Goal: Task Accomplishment & Management: Use online tool/utility

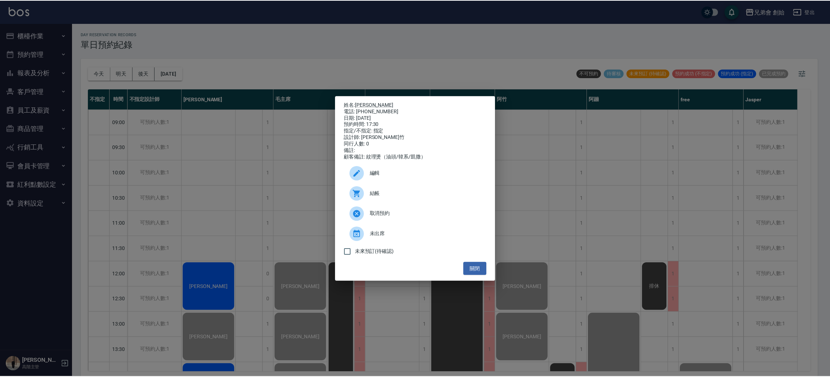
scroll to position [434, 0]
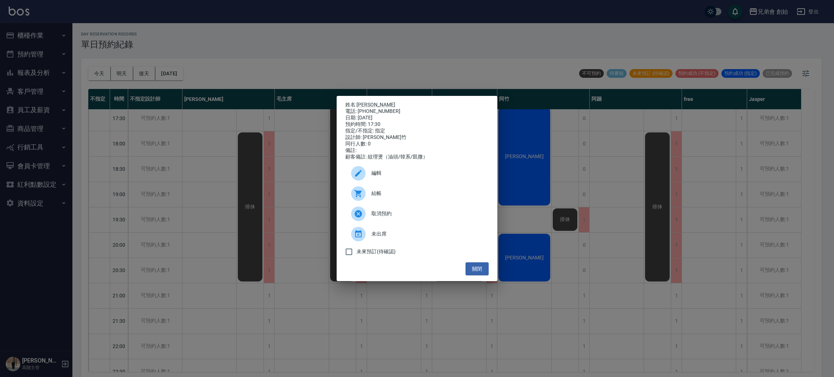
click at [429, 193] on div "結帳" at bounding box center [416, 193] width 143 height 20
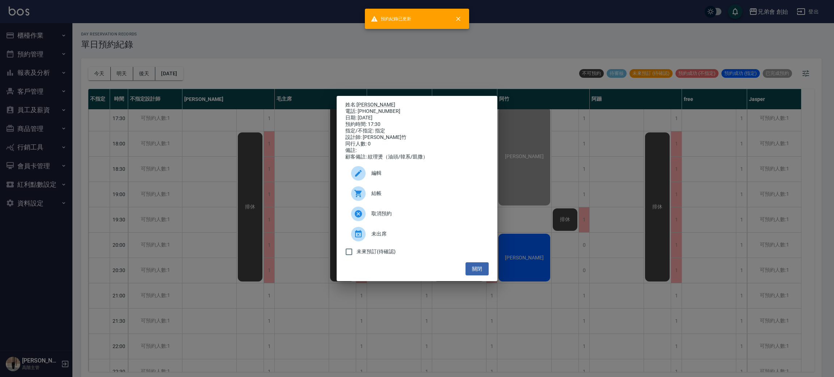
drag, startPoint x: 199, startPoint y: 147, endPoint x: 461, endPoint y: 234, distance: 276.4
click at [203, 147] on div "姓名: [PERSON_NAME]: [PHONE_NUMBER] 日期: [DATE] 預約時間: 17:30 指定/不指定: 指定 設計師: [PERSO…" at bounding box center [417, 188] width 834 height 377
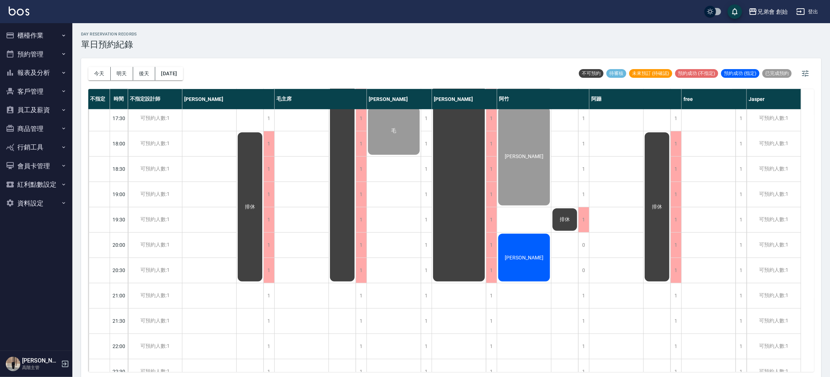
click at [527, 264] on div "[PERSON_NAME]" at bounding box center [524, 258] width 54 height 50
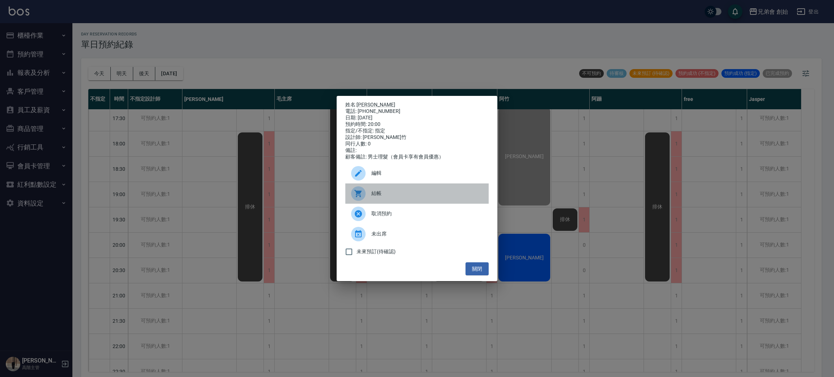
click at [396, 193] on div "結帳" at bounding box center [416, 193] width 143 height 20
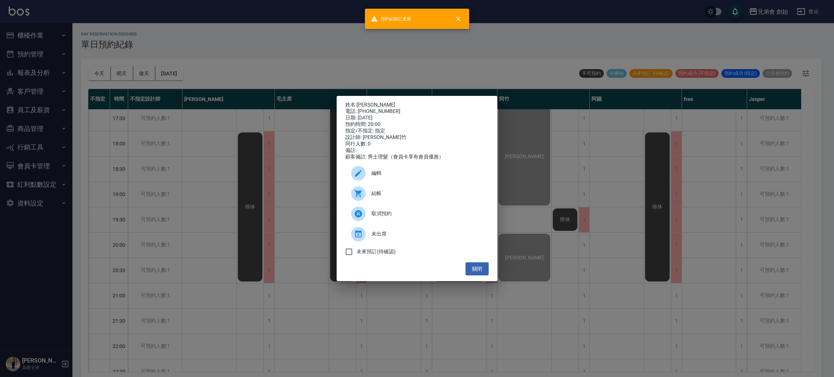
click at [561, 153] on div "姓名: 吳孝恩 電話: 0934267316 日期: 2025/10/05 預約時間: 20:00 指定/不指定: 指定 設計師: 阿竹 同行人數: 0 備註…" at bounding box center [417, 188] width 834 height 377
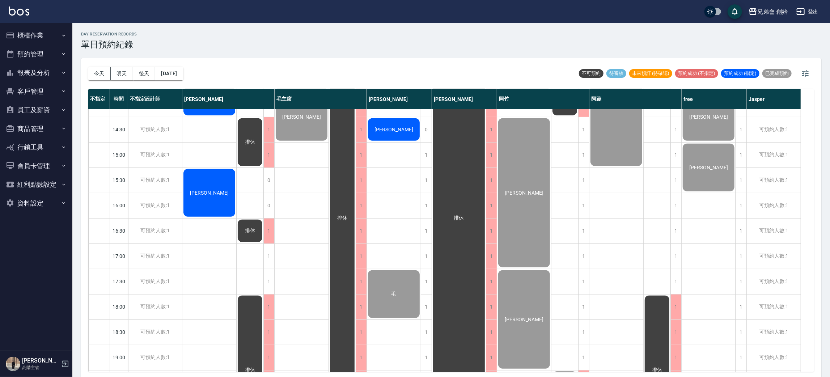
scroll to position [109, 0]
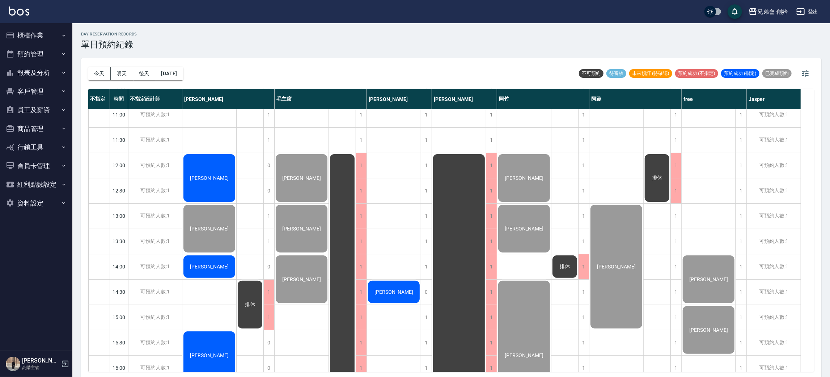
click at [209, 172] on div "[PERSON_NAME]" at bounding box center [209, 178] width 54 height 50
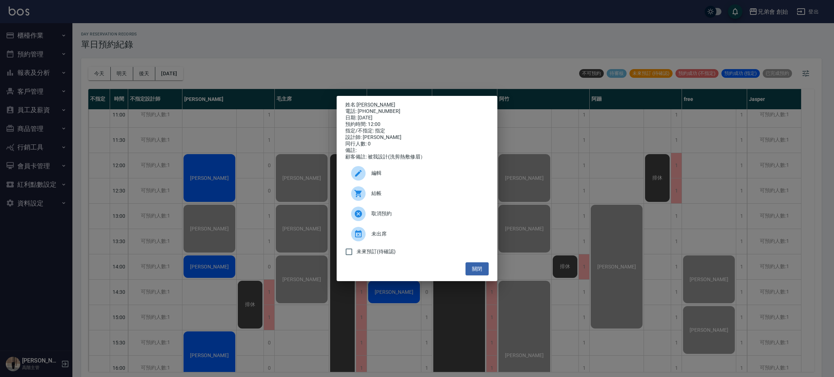
click at [393, 195] on span "結帳" at bounding box center [426, 194] width 111 height 8
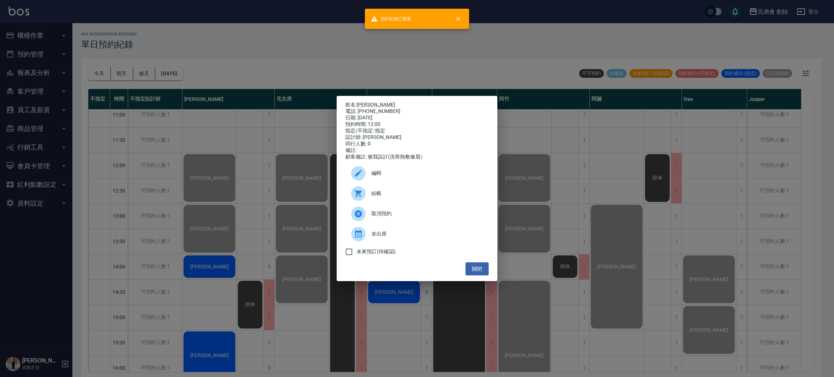
drag, startPoint x: 242, startPoint y: 58, endPoint x: 234, endPoint y: 164, distance: 106.0
click at [242, 63] on div "姓名: 簡廷翰 電話: 0955199811 日期: 2025/10/05 預約時間: 12:00 指定/不指定: 指定 設計師: 威利 同行人數: 0 備註…" at bounding box center [417, 188] width 834 height 377
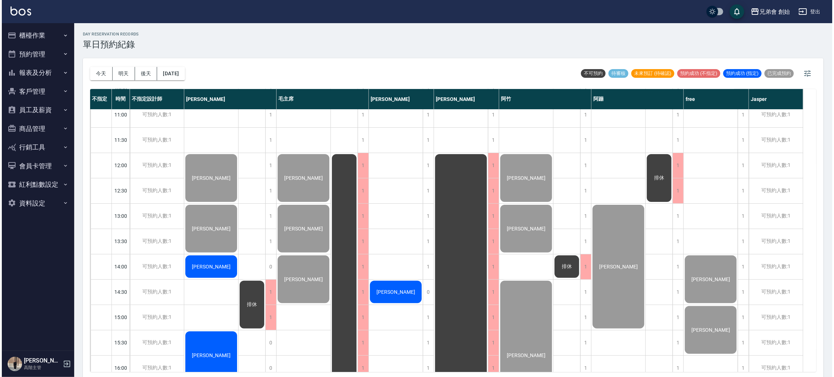
scroll to position [217, 0]
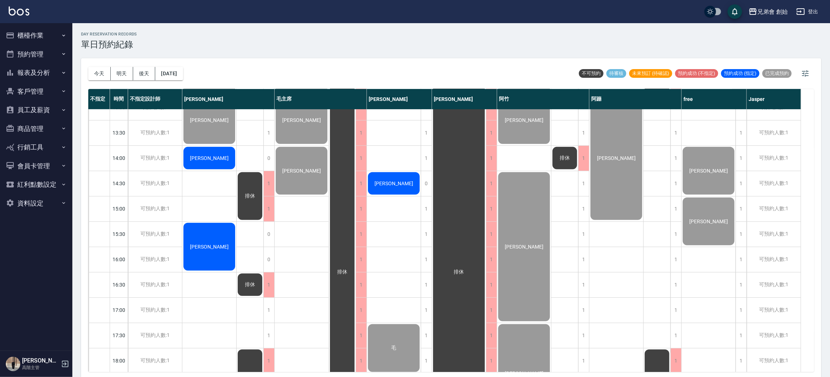
click at [214, 151] on div "[PERSON_NAME]" at bounding box center [209, 158] width 54 height 25
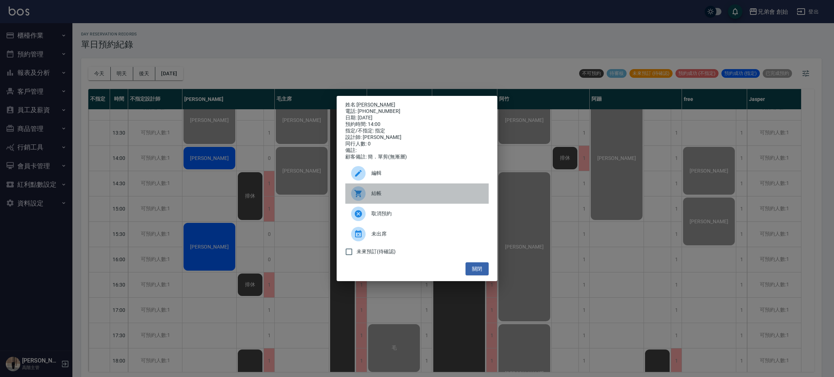
click at [390, 204] on div "結帳" at bounding box center [416, 193] width 143 height 20
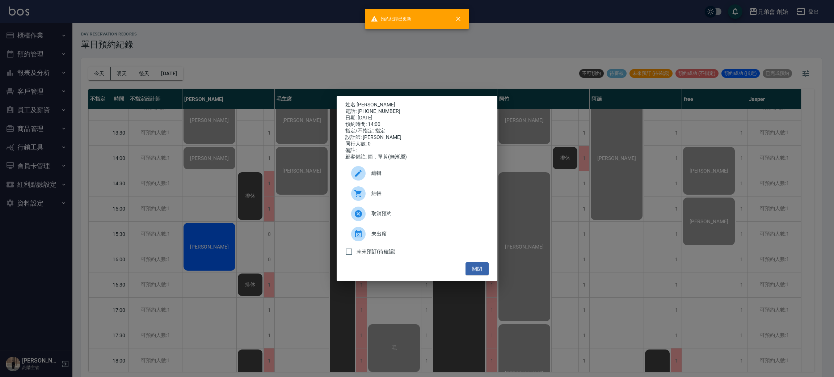
click at [259, 56] on div "姓名: 江皓 電話: 0905848197 日期: 2025/10/05 預約時間: 14:00 指定/不指定: 指定 設計師: 威利 同行人數: 0 備註:…" at bounding box center [417, 188] width 834 height 377
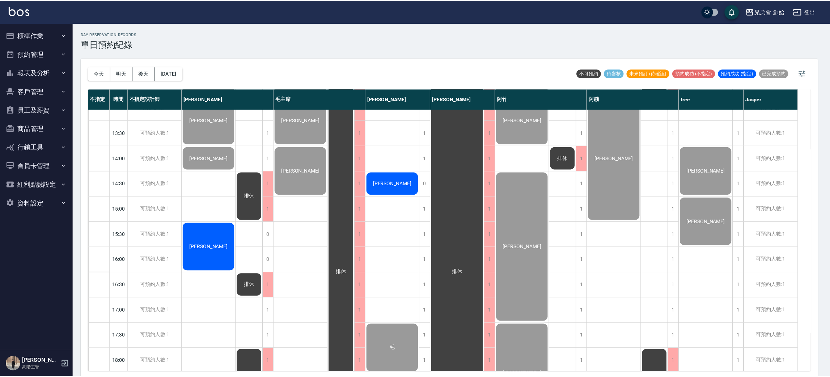
scroll to position [2, 0]
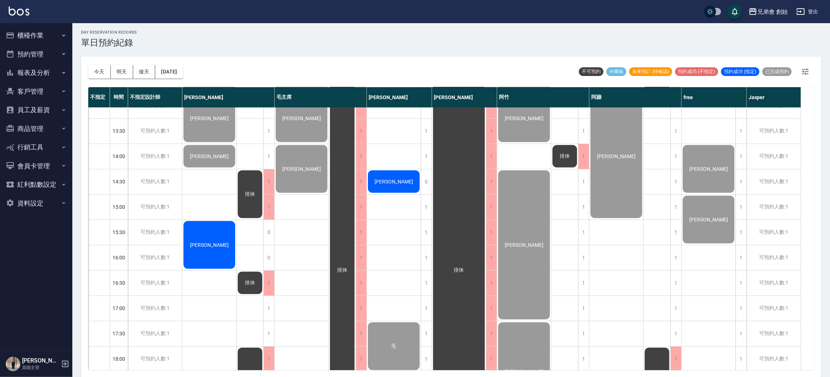
click at [214, 253] on div "阿信" at bounding box center [209, 245] width 54 height 50
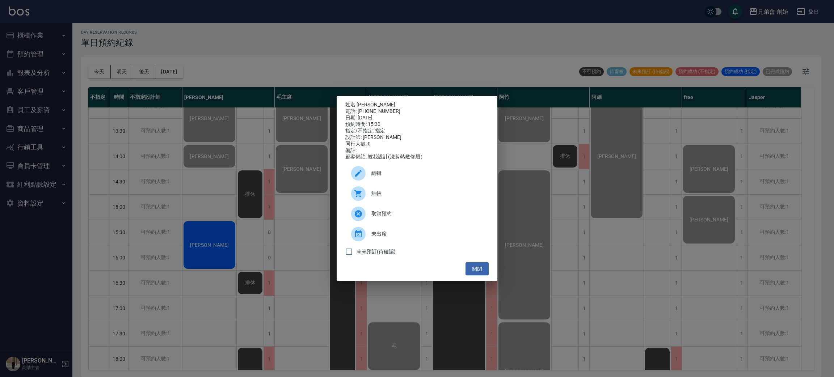
click at [368, 193] on div at bounding box center [361, 193] width 20 height 14
click at [294, 27] on div "姓名: 阿信 電話: 0989016064 日期: 2025/10/05 預約時間: 15:30 指定/不指定: 指定 設計師: 威利 同行人數: 0 備註:…" at bounding box center [417, 188] width 834 height 377
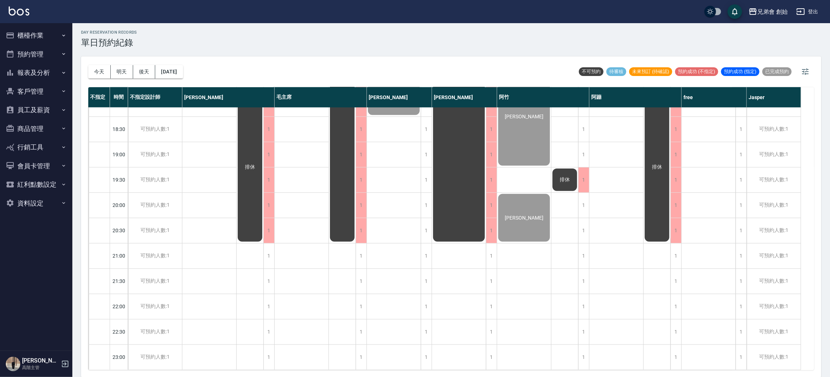
scroll to position [263, 0]
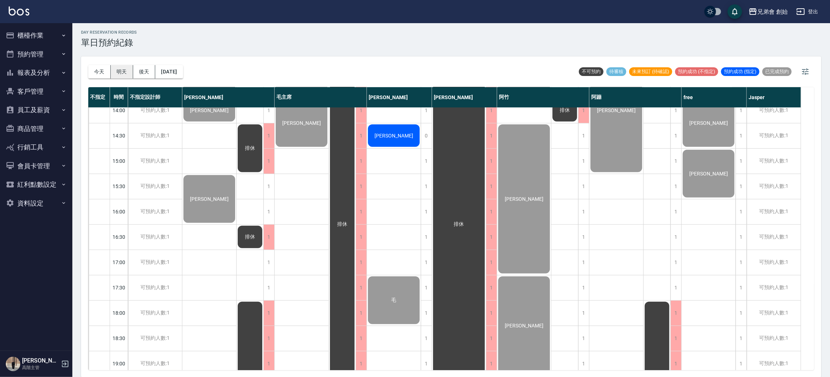
click at [115, 70] on button "明天" at bounding box center [122, 71] width 22 height 13
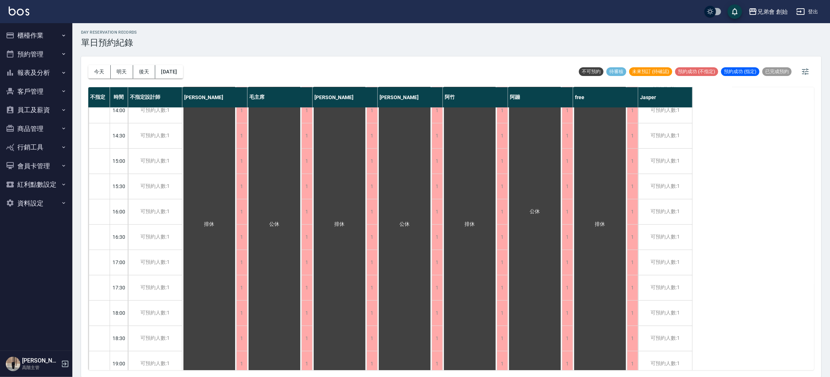
drag, startPoint x: 149, startPoint y: 68, endPoint x: 188, endPoint y: 70, distance: 39.5
click at [149, 67] on button "後天" at bounding box center [144, 71] width 22 height 13
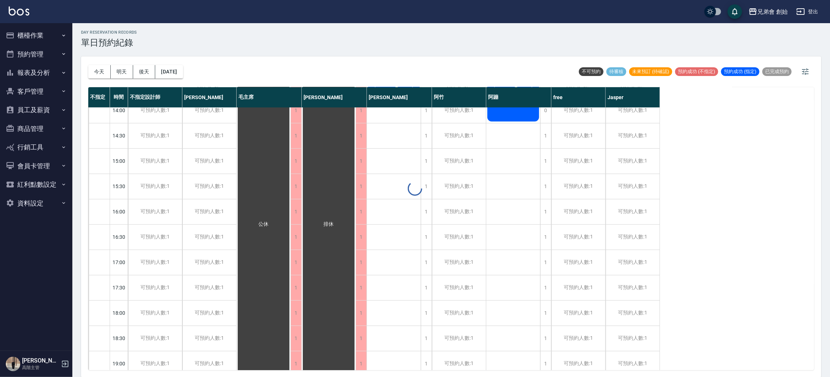
click at [324, 78] on div at bounding box center [415, 188] width 830 height 377
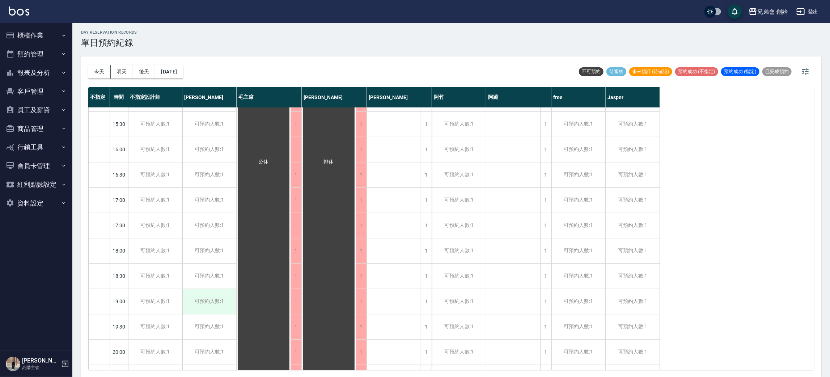
scroll to position [480, 0]
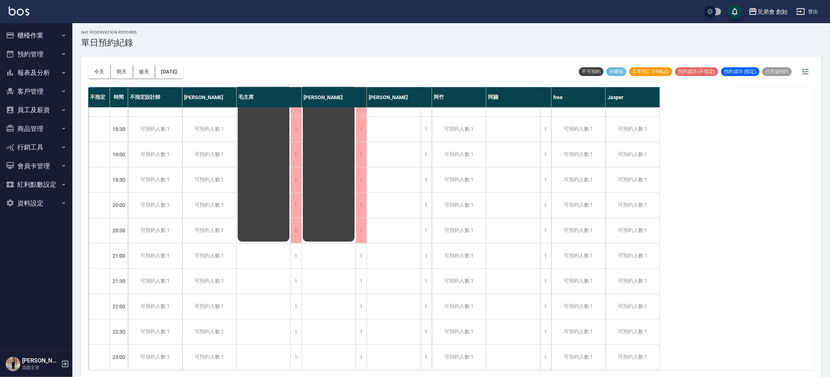
click at [99, 60] on div "今天 明天 後天 2025/10/07" at bounding box center [135, 71] width 95 height 31
click at [98, 65] on button "今天" at bounding box center [99, 71] width 22 height 13
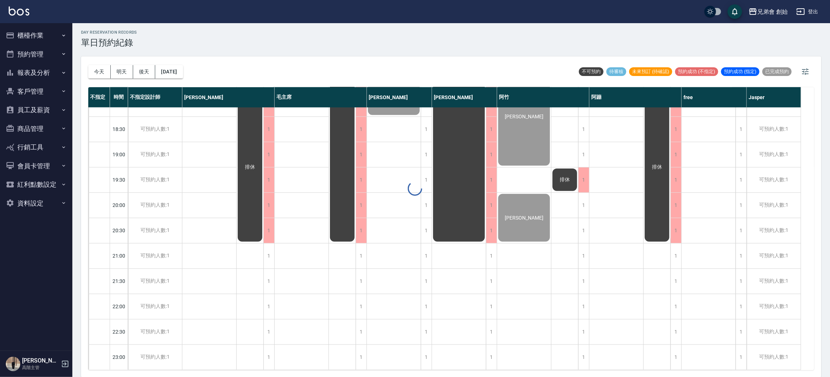
click at [294, 73] on div at bounding box center [415, 188] width 830 height 377
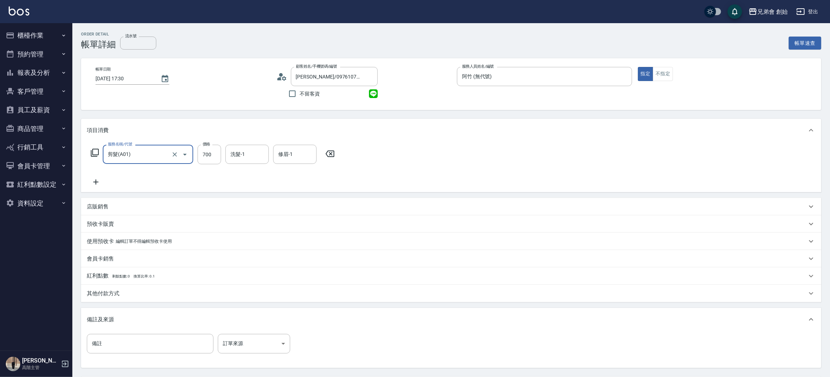
click at [97, 180] on icon at bounding box center [96, 182] width 18 height 9
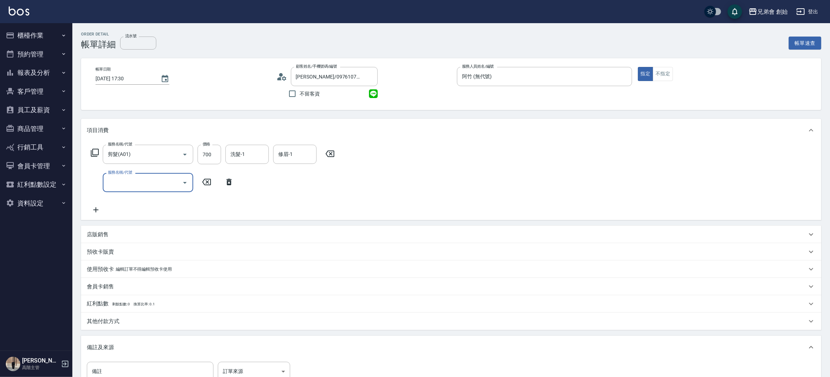
click at [122, 181] on input "服務名稱/代號" at bounding box center [142, 182] width 73 height 13
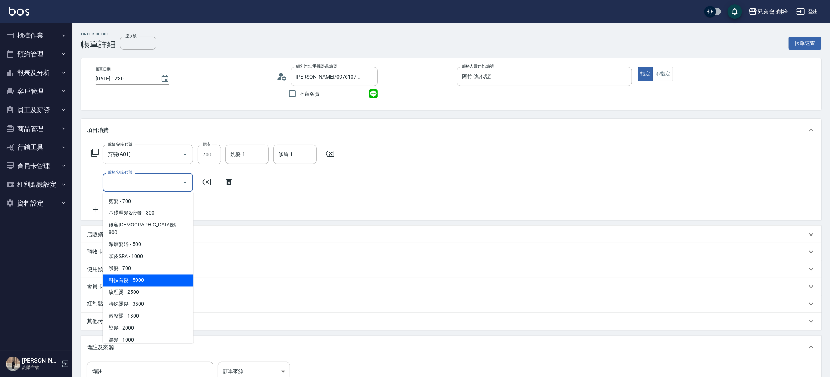
click at [169, 277] on span "科技育髮 - 5000" at bounding box center [148, 281] width 90 height 12
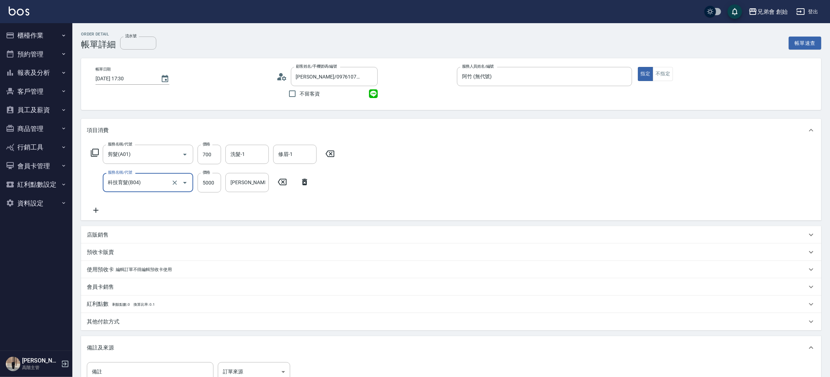
click at [162, 192] on div "服務名稱/代號 科技育髮(B04) 服務名稱/代號" at bounding box center [148, 183] width 90 height 20
click at [164, 188] on input "科技育髮(B04)" at bounding box center [138, 182] width 64 height 13
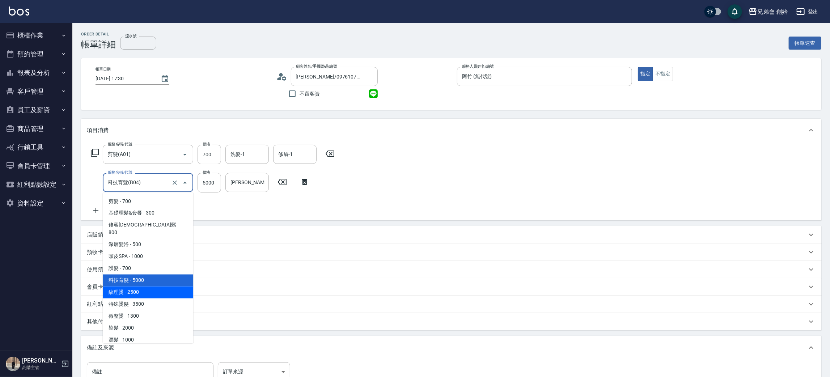
click at [157, 287] on span "紋理燙 - 2500" at bounding box center [148, 293] width 90 height 12
type input "紋理燙(D01)"
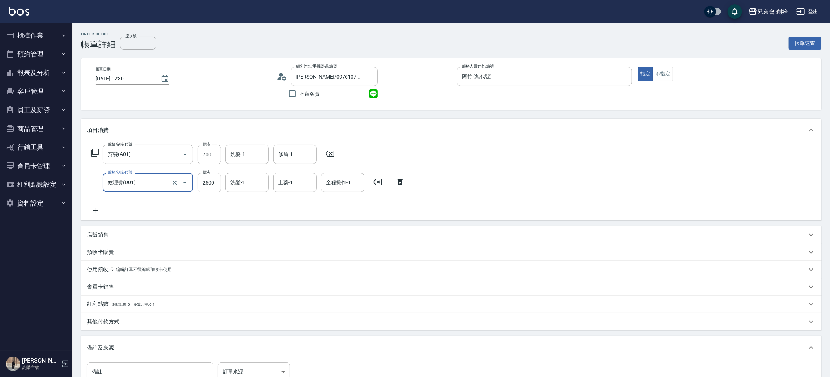
click at [206, 188] on input "2500" at bounding box center [210, 183] width 24 height 20
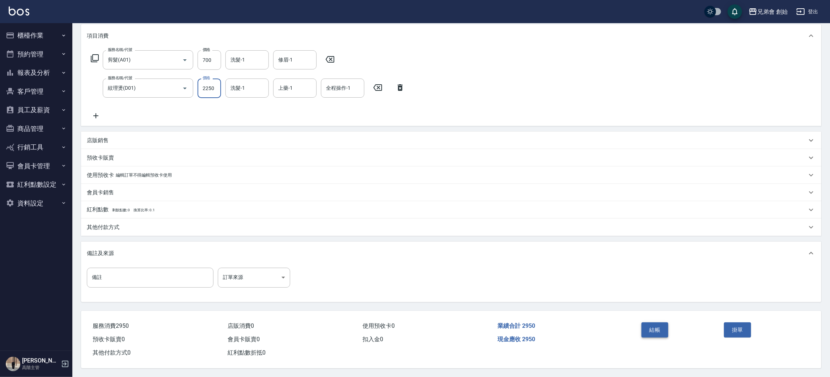
type input "2250"
click at [664, 335] on button "結帳" at bounding box center [655, 329] width 27 height 15
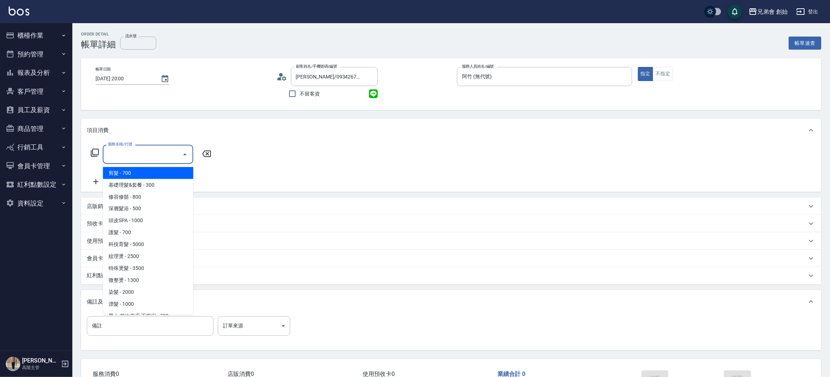
click at [157, 170] on span "剪髮 - 700" at bounding box center [148, 173] width 90 height 12
type input "剪髮(A01)"
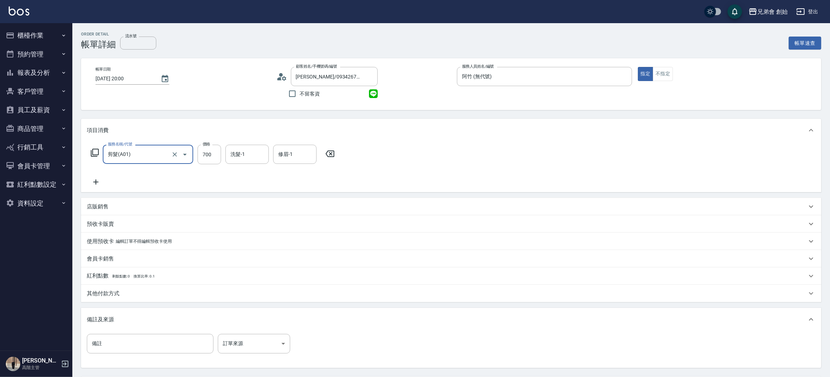
scroll to position [68, 0]
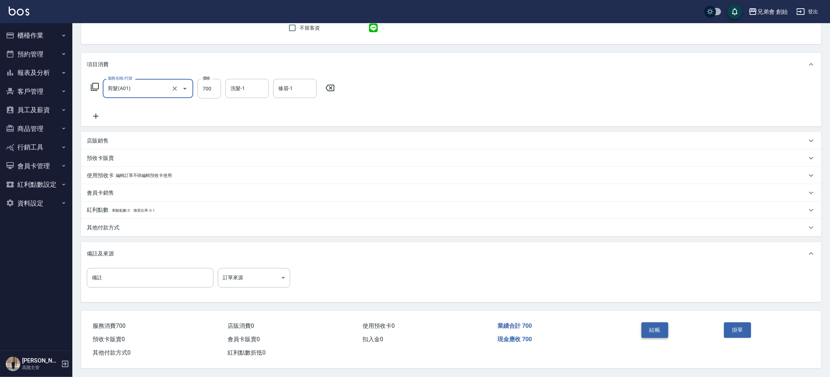
click at [654, 322] on button "結帳" at bounding box center [655, 329] width 27 height 15
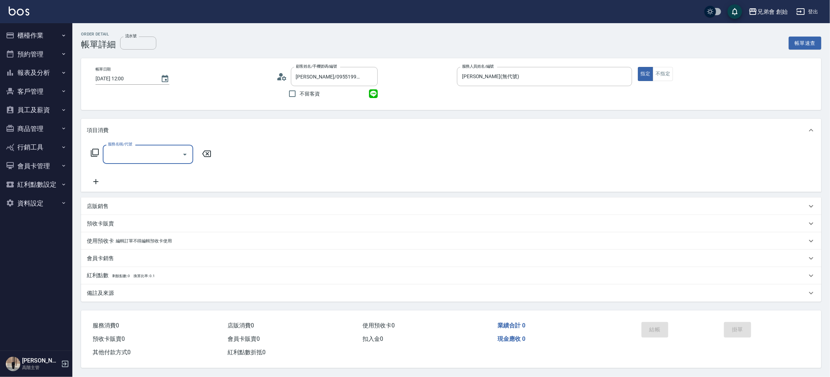
click at [132, 151] on input "服務名稱/代號" at bounding box center [142, 154] width 73 height 13
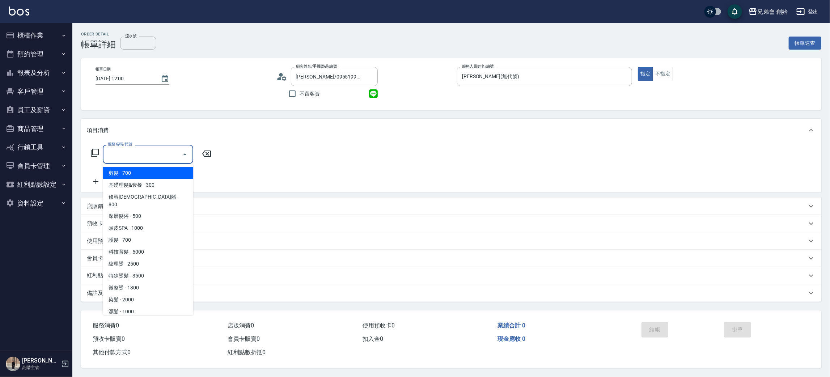
click at [138, 170] on span "剪髮 - 700" at bounding box center [148, 173] width 90 height 12
type input "剪髮(A01)"
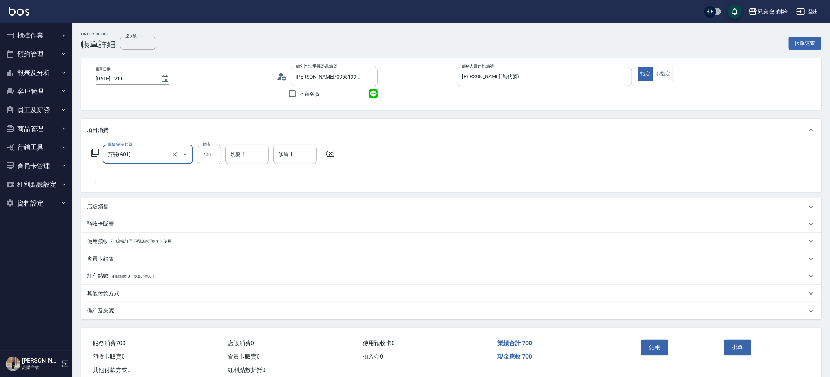
click at [534, 159] on div "服務名稱/代號 剪髮(A01) 服務名稱/代號 價格 700 價格 洗髮-1 洗髮-1 修眉-1 修眉-1" at bounding box center [451, 167] width 740 height 50
click at [642, 351] on button "結帳" at bounding box center [655, 347] width 27 height 15
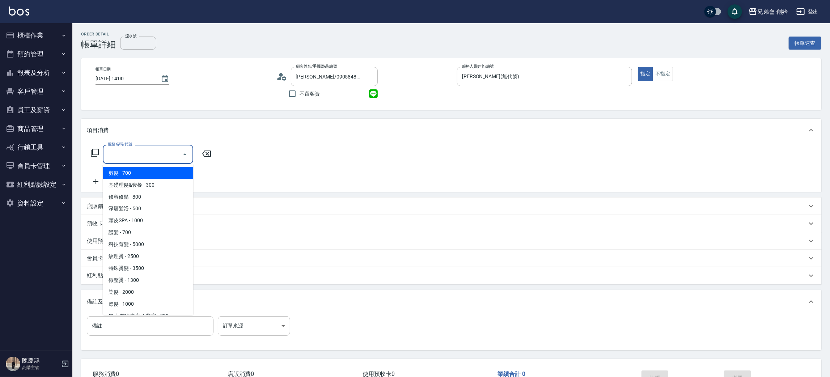
click at [153, 176] on span "剪髮 - 700" at bounding box center [148, 173] width 90 height 12
type input "剪髮(A01)"
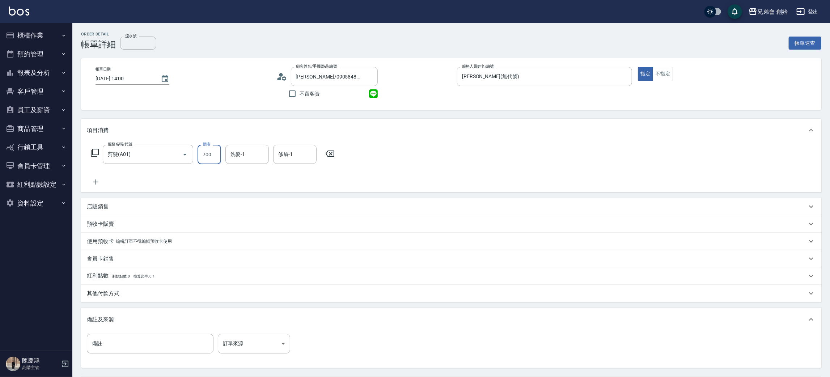
click at [207, 154] on input "700" at bounding box center [210, 155] width 24 height 20
type input "500"
drag, startPoint x: 608, startPoint y: 143, endPoint x: 637, endPoint y: 229, distance: 90.5
click at [608, 143] on div "服務名稱/代號 剪髮(A01) 服務名稱/代號 價格 500 價格 洗髮-1 洗髮-1 修眉-1 修眉-1" at bounding box center [451, 167] width 740 height 50
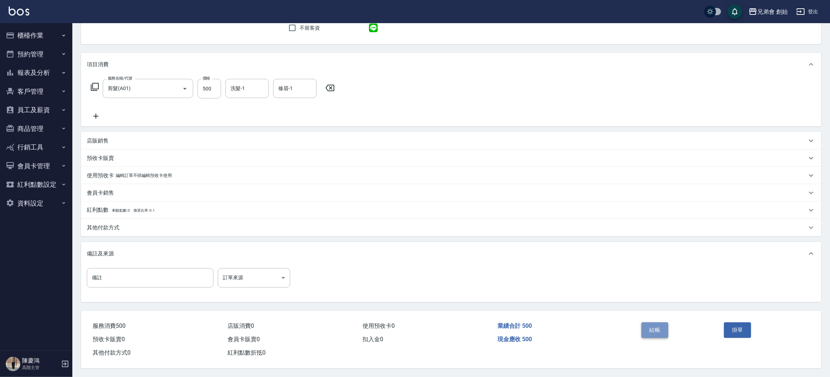
click at [661, 329] on button "結帳" at bounding box center [655, 329] width 27 height 15
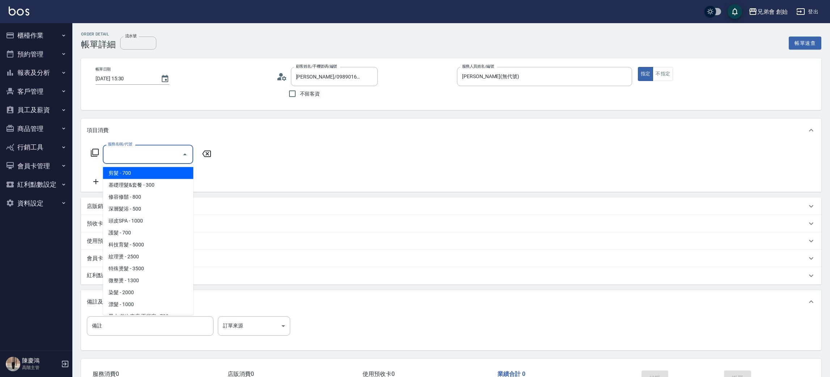
click at [134, 169] on span "剪髮 - 700" at bounding box center [148, 173] width 90 height 12
type input "剪髮(A01)"
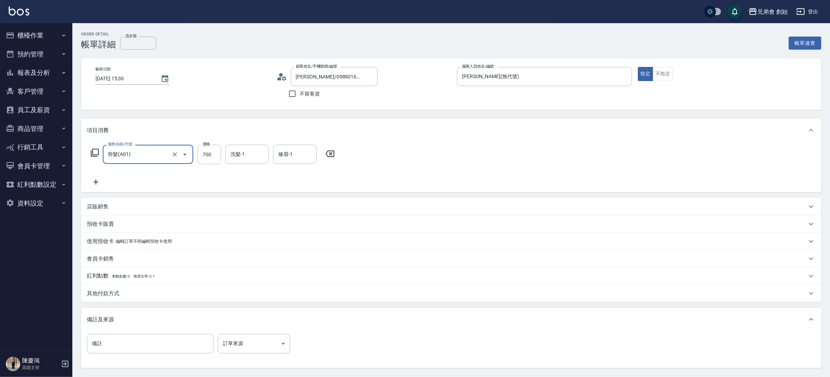
click at [528, 144] on div "服務名稱/代號 剪髮(A01) 服務名稱/代號 價格 700 價格 洗髮-1 洗髮-1 修眉-1 修眉-1" at bounding box center [451, 167] width 740 height 50
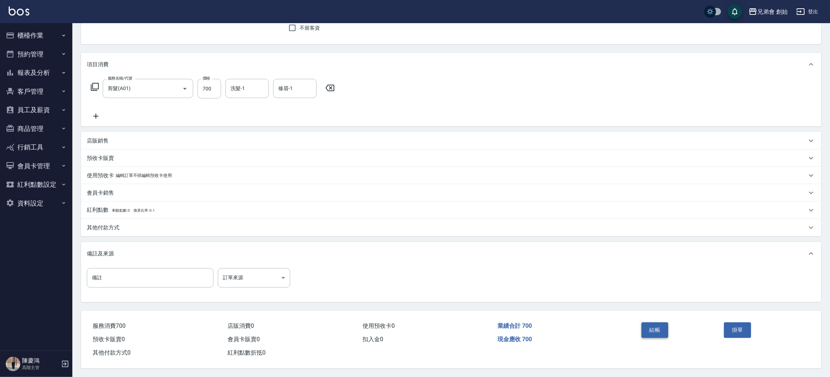
click at [657, 324] on button "結帳" at bounding box center [655, 329] width 27 height 15
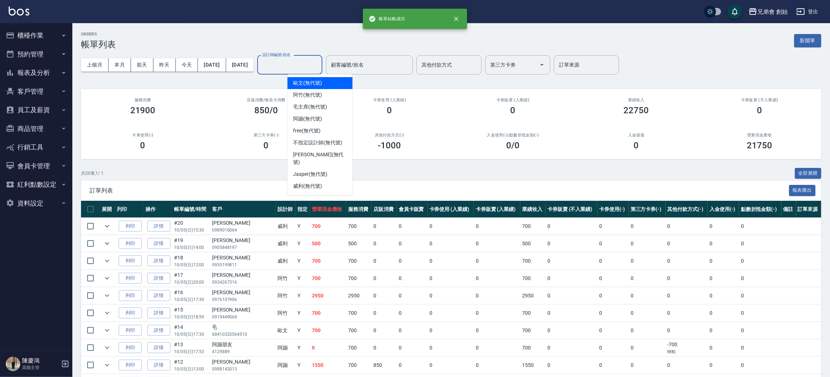
click at [309, 69] on input "設計師編號/姓名" at bounding box center [290, 65] width 59 height 13
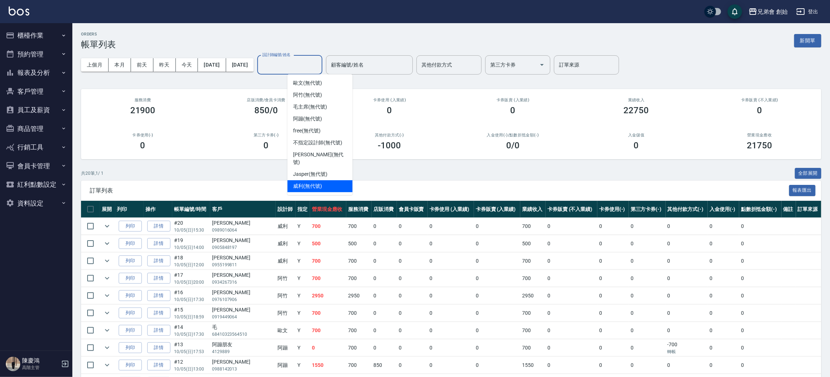
click at [336, 181] on div "威利 (無代號)" at bounding box center [319, 186] width 65 height 12
type input "威利(無代號)"
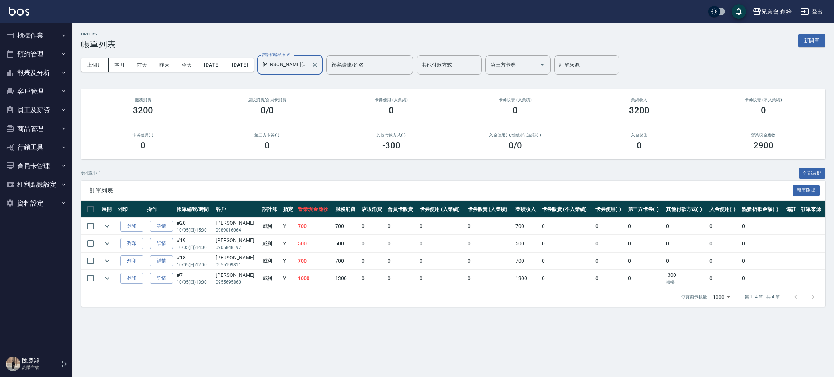
click at [140, 41] on div "ORDERS 帳單列表 新開單" at bounding box center [453, 41] width 744 height 18
click at [120, 71] on div "上個月 本月 前天 昨天 今天 2025/10/05 2025/10/05 設計師編號/姓名 威利(無代號) 設計師編號/姓名 顧客編號/姓名 顧客編號/姓名…" at bounding box center [453, 65] width 744 height 31
click at [122, 68] on button "本月" at bounding box center [120, 64] width 22 height 13
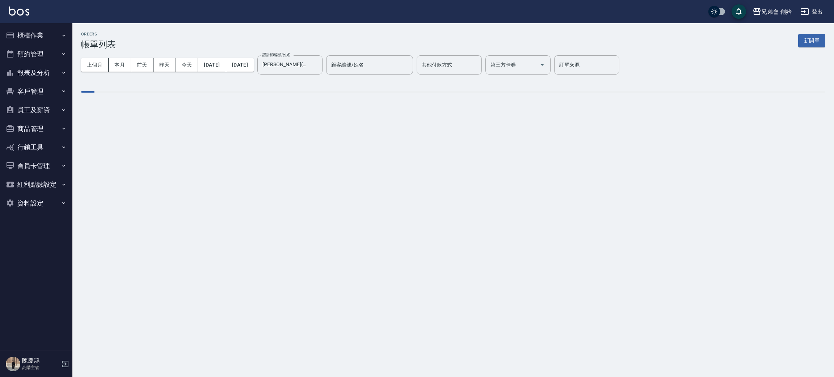
click at [207, 30] on div "ORDERS 帳單列表 新開單 上個月 本月 前天 昨天 今天 2025/10/01 2025/10/31 設計師編號/姓名 威利(無代號) 設計師編號/姓名…" at bounding box center [452, 67] width 761 height 89
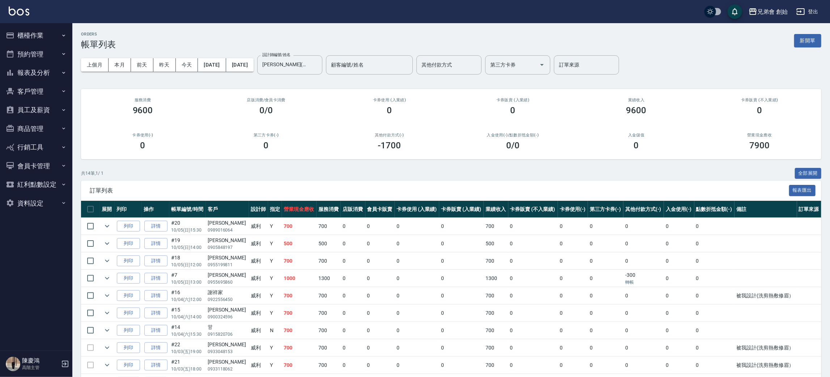
click at [228, 34] on div "ORDERS 帳單列表 新開單" at bounding box center [451, 41] width 740 height 18
click at [221, 31] on div "ORDERS 帳單列表 新開單 上個月 本月 前天 昨天 今天 2025/10/01 2025/10/31 設計師編號/姓名 威利(無代號) 設計師編號/姓名…" at bounding box center [451, 256] width 758 height 466
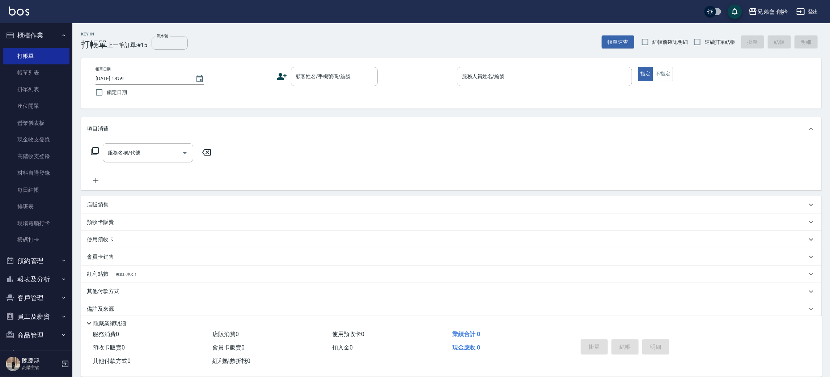
click at [271, 56] on div "Key In 打帳單 上一筆訂單:#15 流水號 流水號 帳單速查 結帳前確認明細 連續打單結帳 掛單 結帳 明細 帳單日期 [DATE] 18:59 鎖定日…" at bounding box center [451, 204] width 758 height 363
click at [45, 204] on link "排班表" at bounding box center [36, 206] width 67 height 17
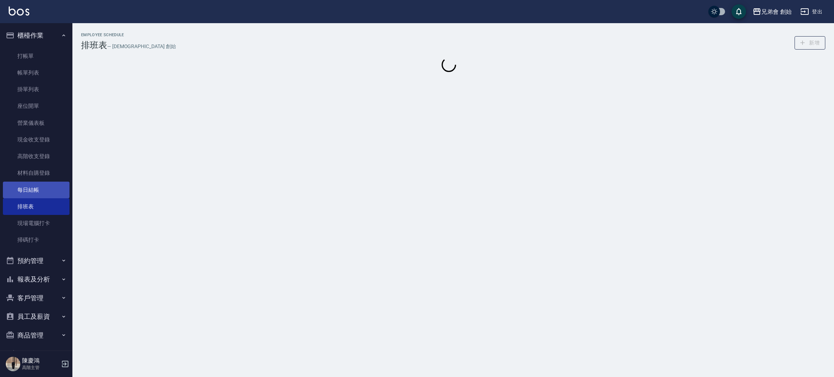
drag, startPoint x: 42, startPoint y: 187, endPoint x: 48, endPoint y: 185, distance: 6.3
click at [43, 186] on link "每日結帳" at bounding box center [36, 190] width 67 height 17
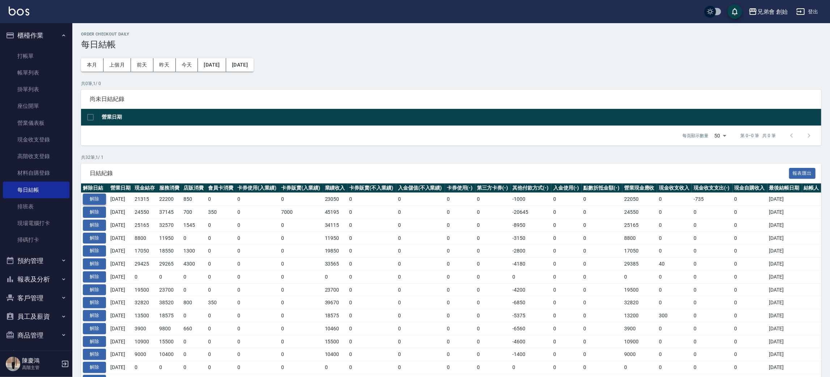
click at [103, 197] on button "解除" at bounding box center [94, 199] width 23 height 11
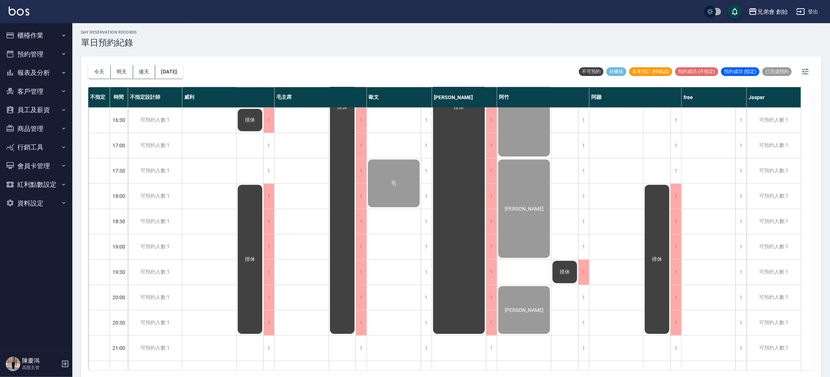
scroll to position [217, 0]
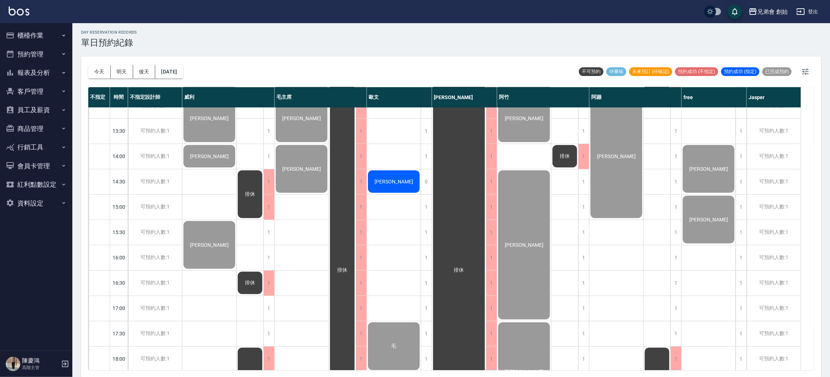
click at [385, 176] on div "[PERSON_NAME]" at bounding box center [394, 181] width 54 height 25
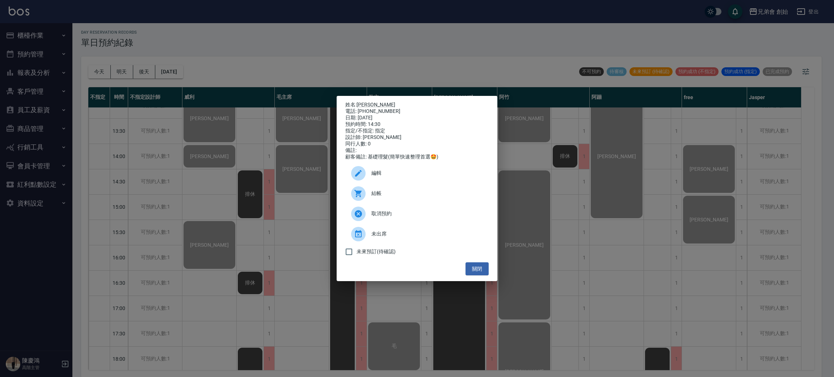
click at [380, 189] on div "結帳" at bounding box center [416, 193] width 143 height 20
click at [492, 140] on div "姓名: [PERSON_NAME] 電話: [PHONE_NUMBER] 日期: [DATE] 預約時間: 14:30 指定/不指定: 指定 設計師: [PE…" at bounding box center [417, 189] width 161 height 186
click at [616, 197] on div "姓名: 游震偉 電話: 0952155119 日期: 2025/10/05 預約時間: 14:30 指定/不指定: 指定 設計師: 歐文 同行人數: 0 備註…" at bounding box center [417, 188] width 834 height 377
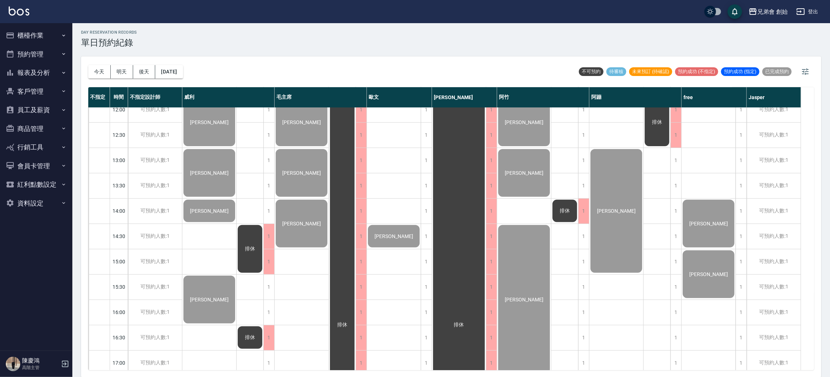
scroll to position [109, 0]
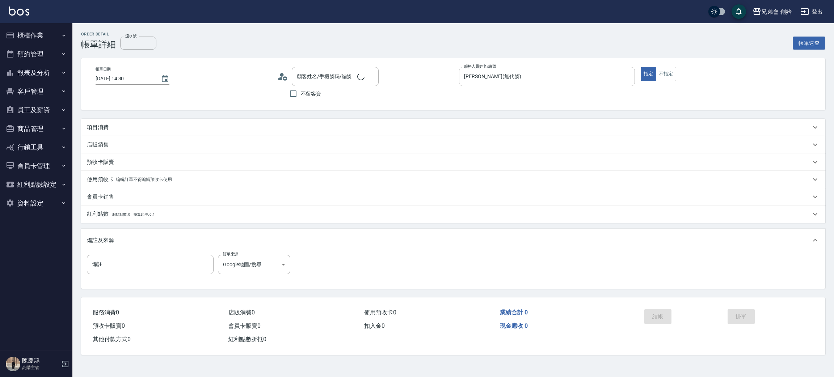
type input "2025/10/05 14:30"
type input "歐文(無代號)"
type input "游震偉/0952155119/null"
click at [170, 130] on div "項目消費" at bounding box center [449, 128] width 724 height 8
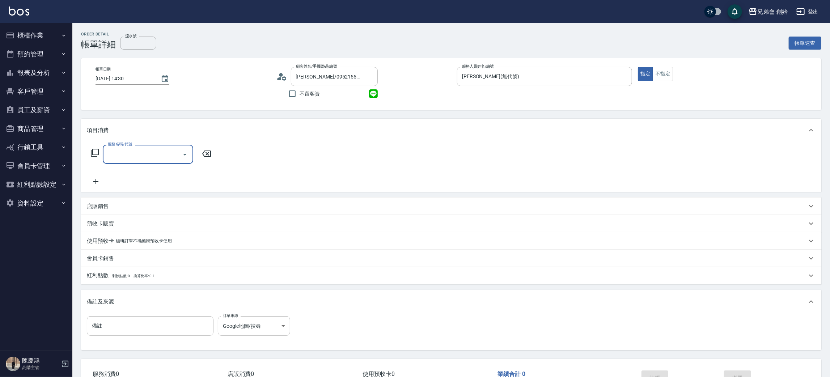
click at [158, 155] on input "服務名稱/代號" at bounding box center [142, 154] width 73 height 13
click at [168, 153] on input "服務名稱/代號" at bounding box center [142, 154] width 73 height 13
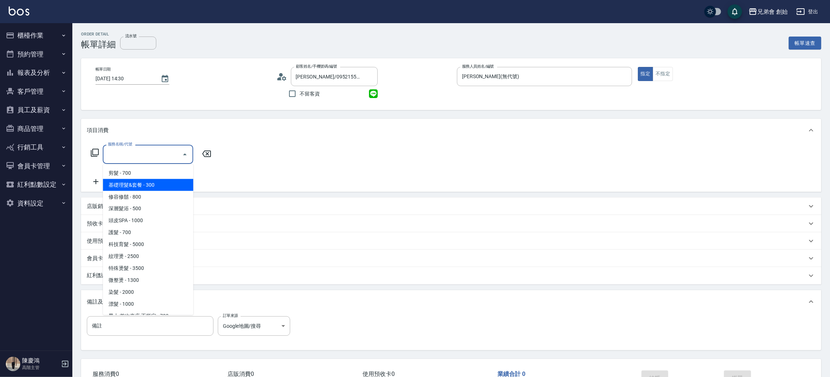
click at [168, 186] on span "基礎理髮&套餐 - 300" at bounding box center [148, 185] width 90 height 12
type input "基礎理髮&套餐(A02)"
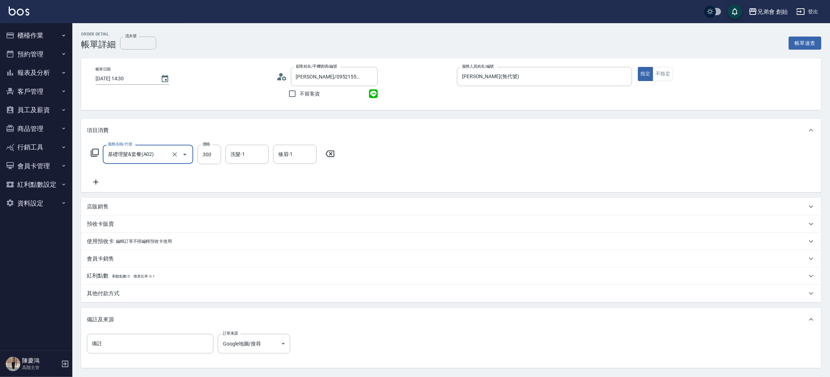
scroll to position [68, 0]
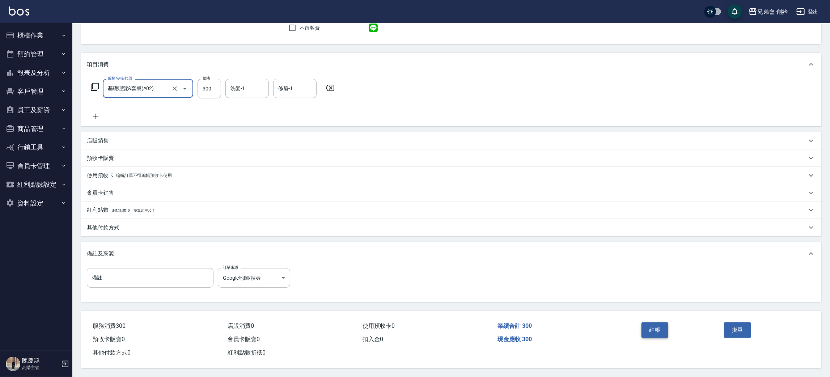
click at [659, 333] on button "結帳" at bounding box center [655, 329] width 27 height 15
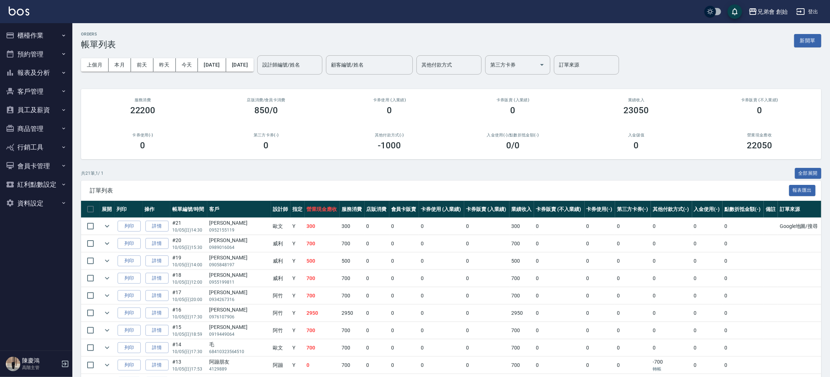
click at [53, 129] on button "商品管理" at bounding box center [36, 128] width 67 height 19
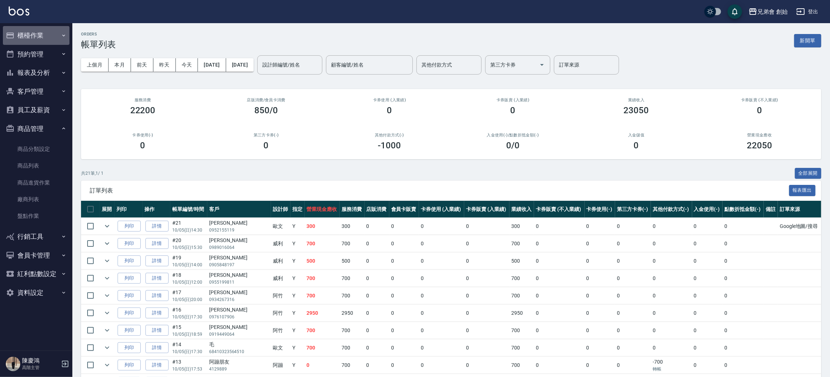
drag, startPoint x: 60, startPoint y: 35, endPoint x: 64, endPoint y: 51, distance: 16.4
click at [60, 35] on button "櫃檯作業" at bounding box center [36, 35] width 67 height 19
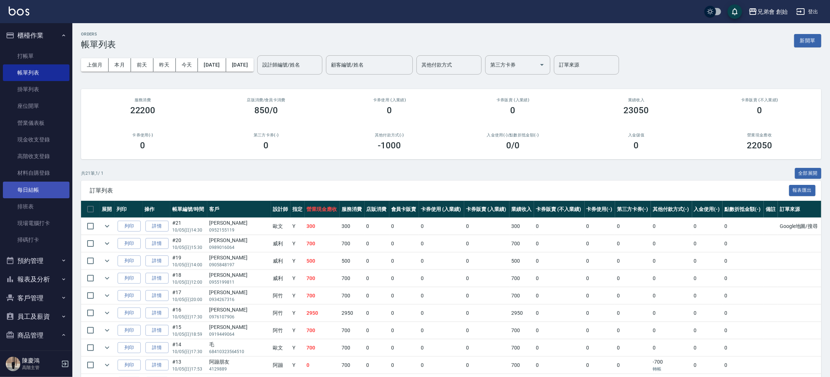
click at [47, 190] on link "每日結帳" at bounding box center [36, 190] width 67 height 17
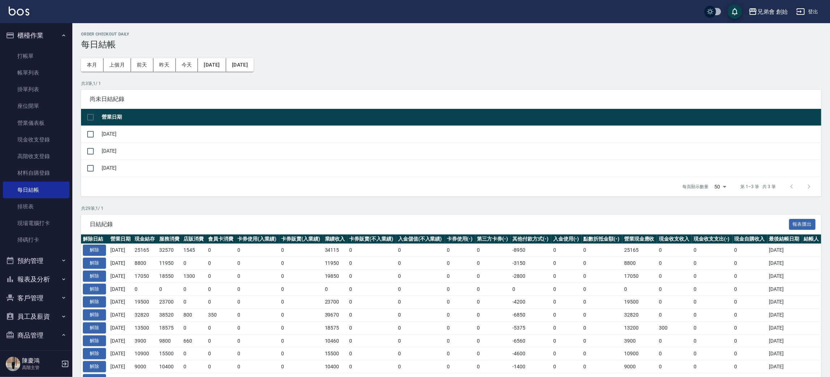
click at [83, 117] on input "checkbox" at bounding box center [90, 117] width 15 height 15
checkbox input "true"
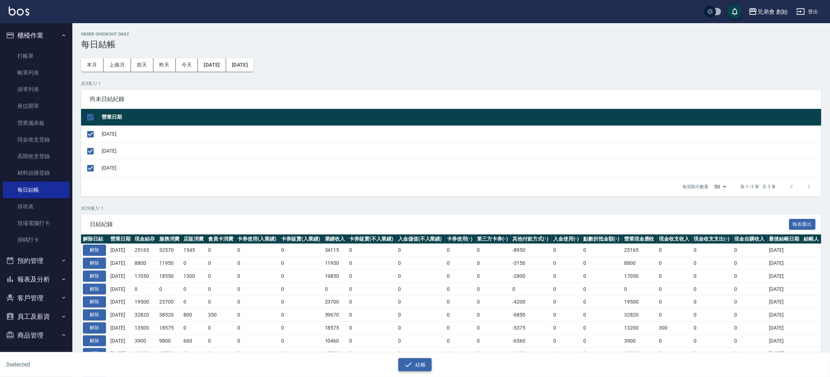
click at [425, 368] on button "結帳" at bounding box center [415, 364] width 34 height 13
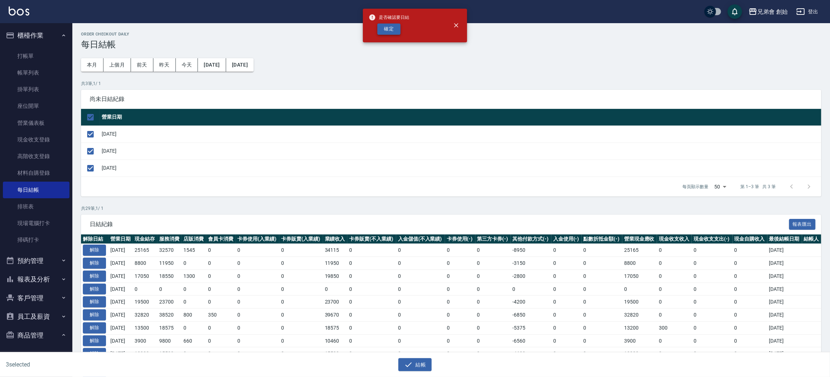
click at [392, 32] on button "確定" at bounding box center [388, 29] width 23 height 11
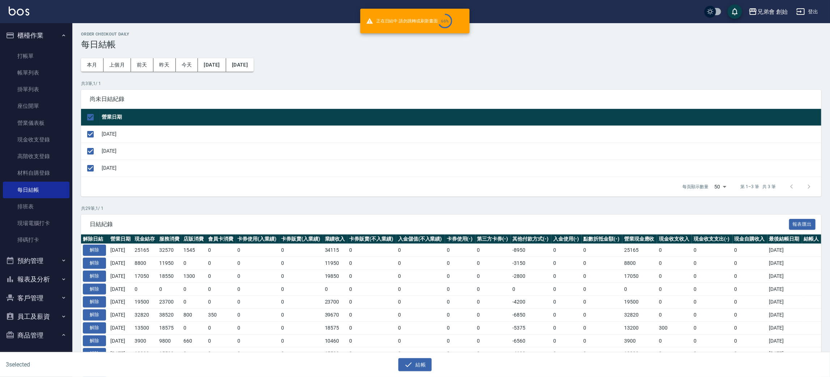
checkbox input "false"
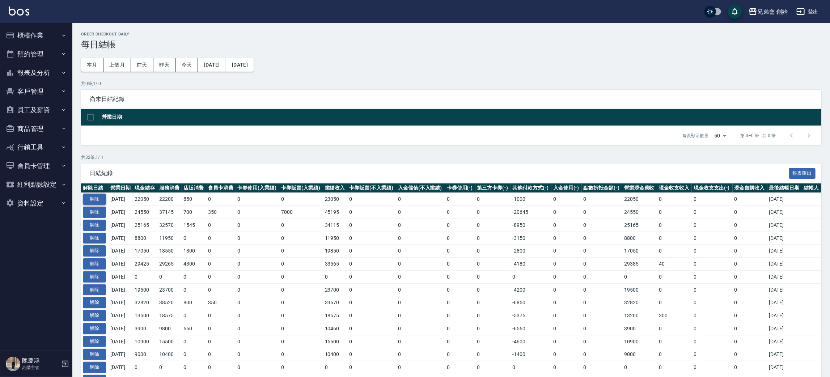
click at [97, 198] on button "解除" at bounding box center [94, 199] width 23 height 11
click at [98, 198] on button "解除" at bounding box center [94, 199] width 23 height 11
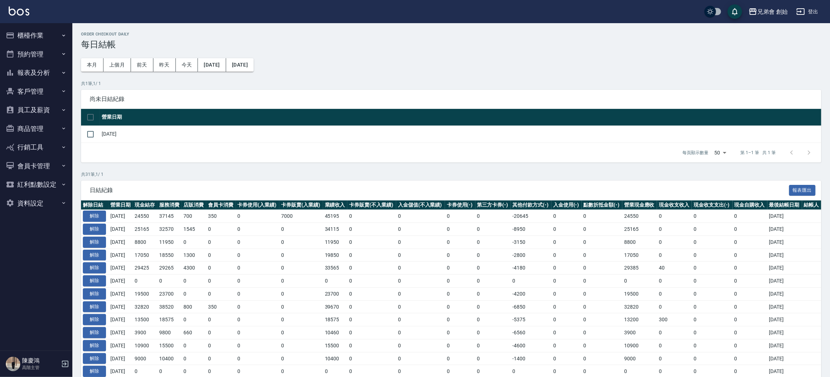
click at [50, 38] on button "櫃檯作業" at bounding box center [36, 35] width 67 height 19
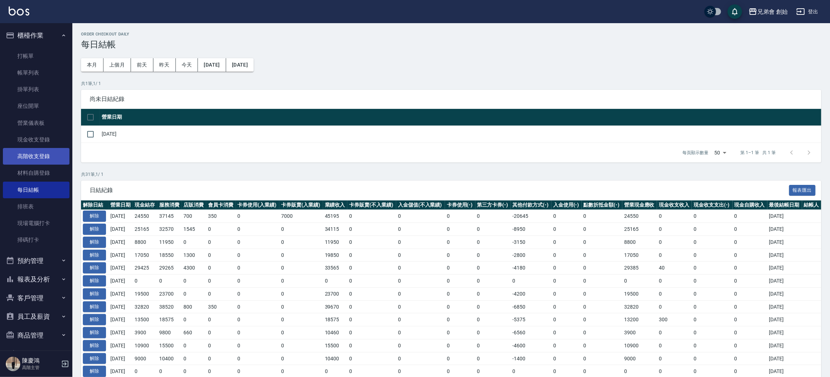
click at [48, 151] on link "高階收支登錄" at bounding box center [36, 156] width 67 height 17
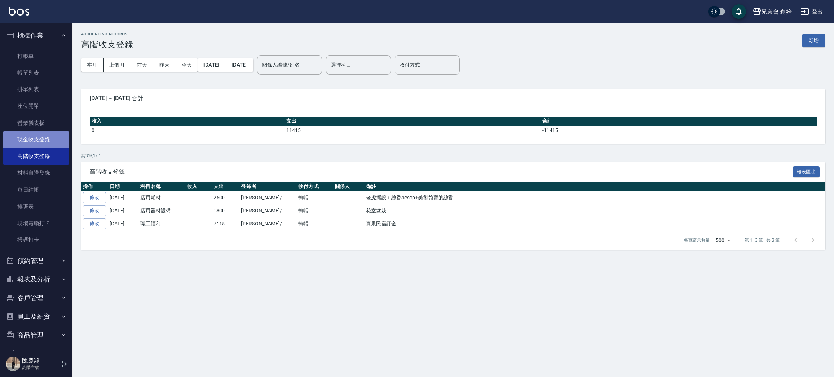
click at [44, 140] on link "現金收支登錄" at bounding box center [36, 139] width 67 height 17
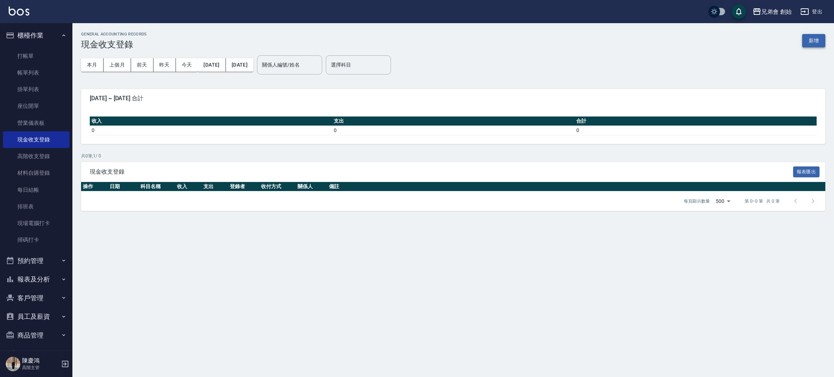
click at [803, 45] on button "新增" at bounding box center [813, 40] width 23 height 13
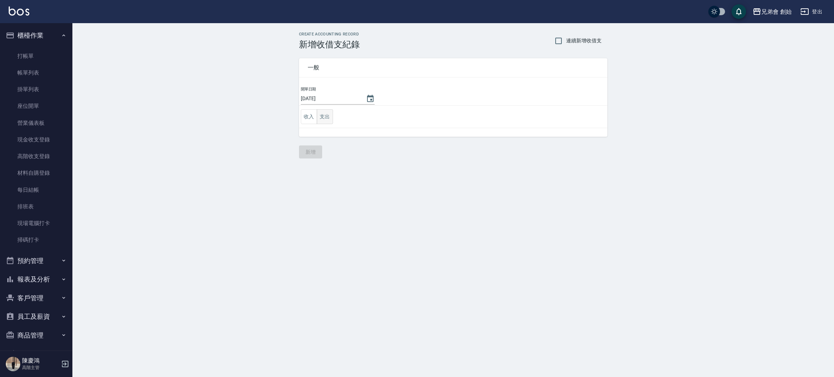
click at [325, 114] on button "支出" at bounding box center [325, 116] width 16 height 15
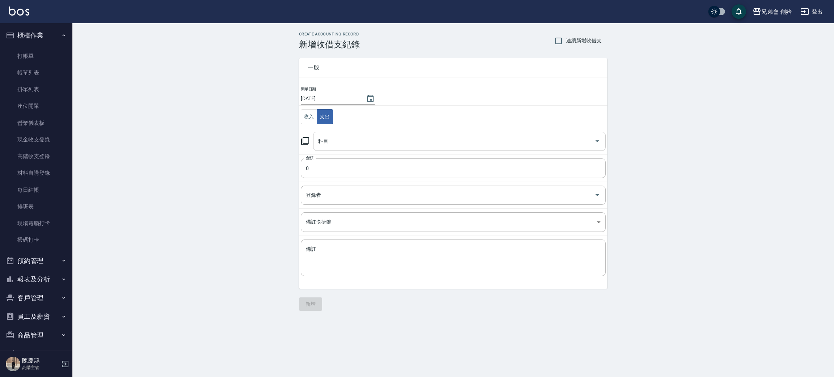
click at [338, 142] on input "科目" at bounding box center [453, 141] width 275 height 13
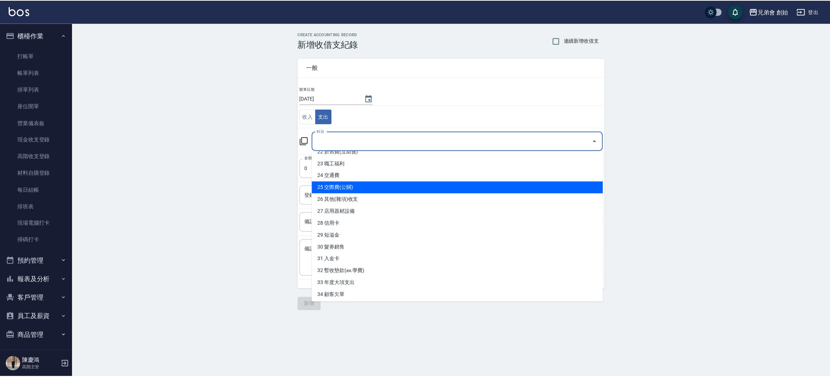
scroll to position [162, 0]
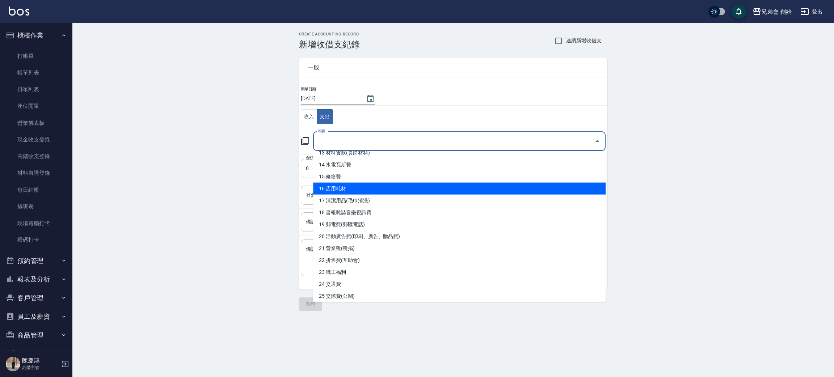
click at [418, 190] on li "16 店用耗材" at bounding box center [459, 189] width 292 height 12
type input "16 店用耗材"
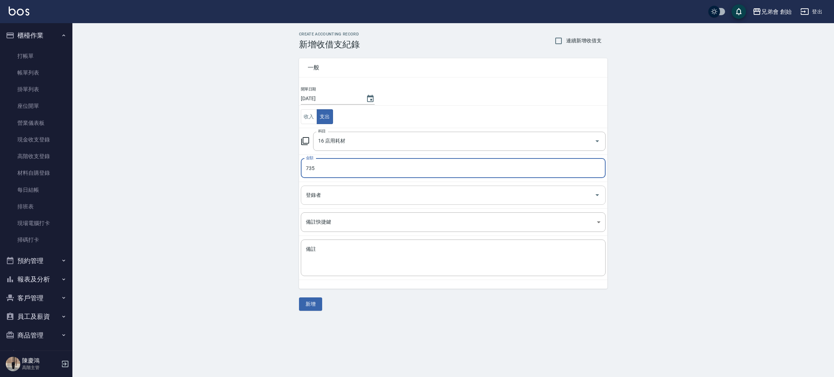
type input "735"
click at [364, 197] on input "登錄者" at bounding box center [447, 195] width 287 height 13
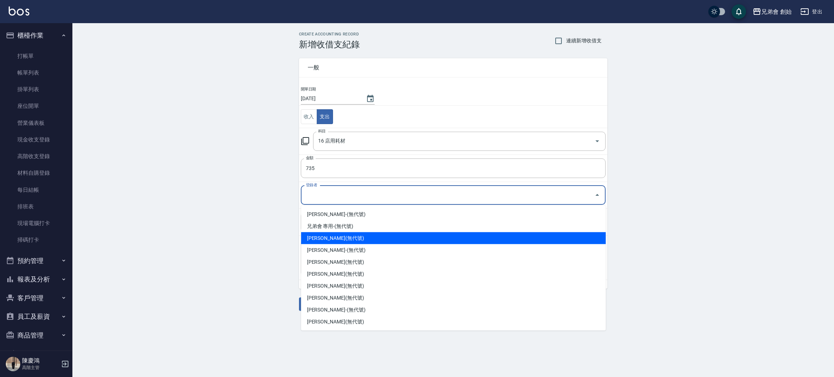
click at [361, 240] on li "李榕軒-(無代號)" at bounding box center [453, 238] width 305 height 12
type input "李榕軒-(無代號)"
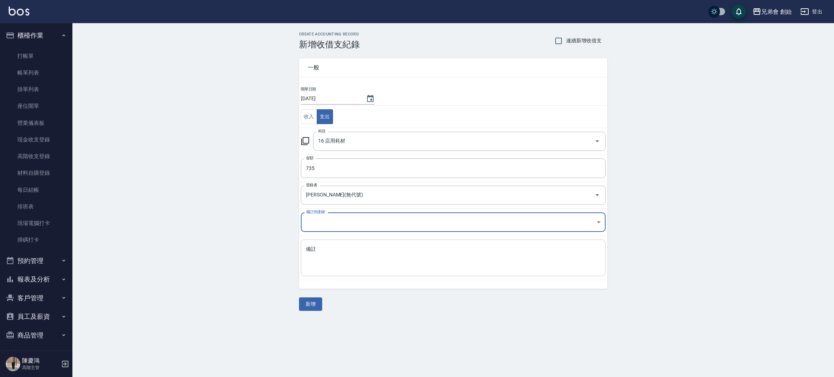
click at [353, 266] on textarea "備註" at bounding box center [453, 258] width 295 height 25
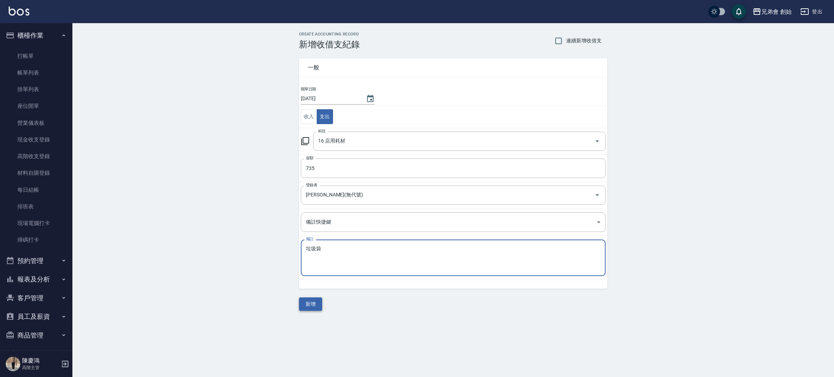
type textarea "垃圾袋"
click at [309, 308] on button "新增" at bounding box center [310, 303] width 23 height 13
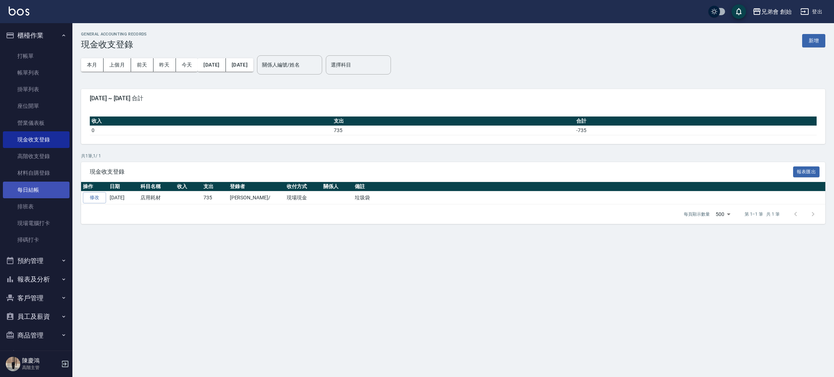
click at [39, 194] on link "每日結帳" at bounding box center [36, 190] width 67 height 17
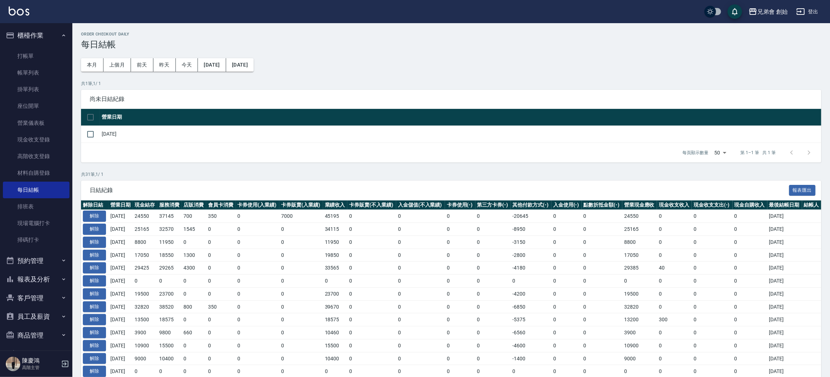
click at [104, 130] on td "[DATE]" at bounding box center [461, 134] width 722 height 17
click at [97, 134] on input "checkbox" at bounding box center [90, 134] width 15 height 15
checkbox input "true"
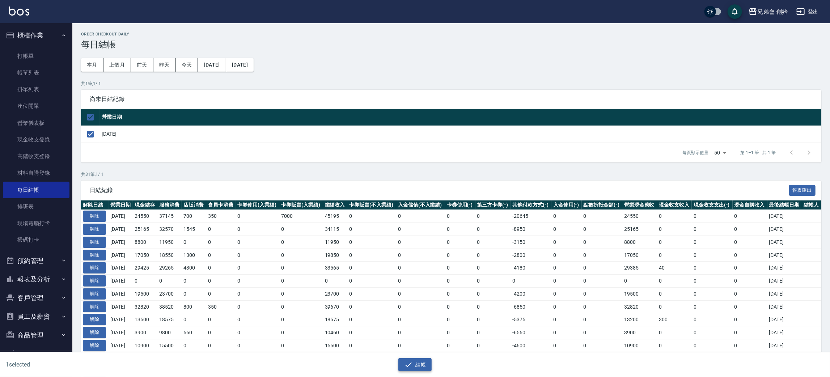
click at [410, 364] on icon "button" at bounding box center [408, 364] width 7 height 5
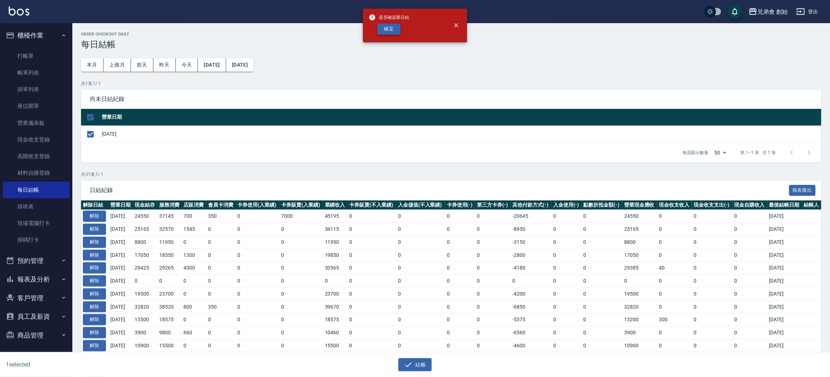
click at [388, 34] on button "確定" at bounding box center [388, 29] width 23 height 11
checkbox input "false"
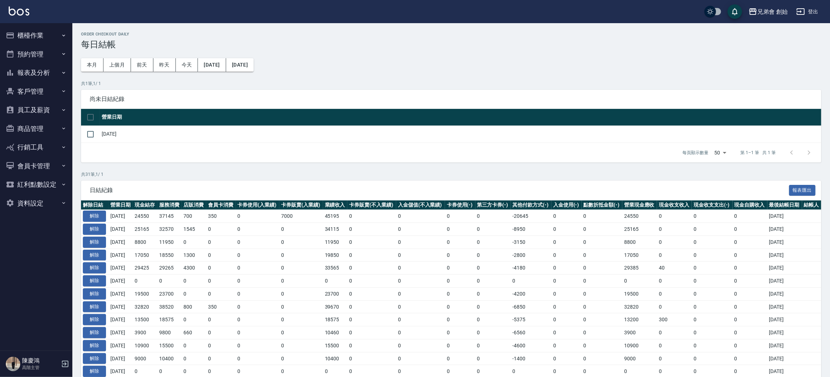
click at [35, 33] on button "櫃檯作業" at bounding box center [36, 35] width 67 height 19
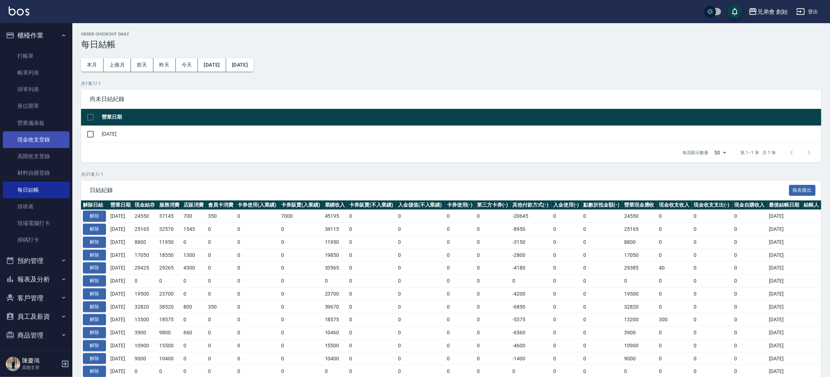
click at [45, 147] on link "現金收支登錄" at bounding box center [36, 139] width 67 height 17
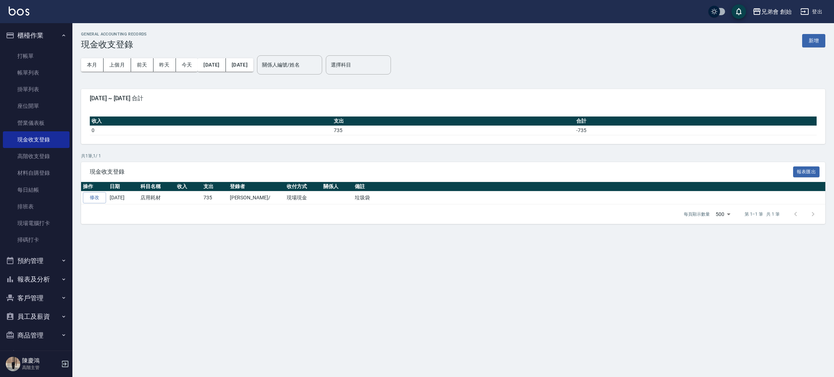
click at [829, 41] on div "GENERAL ACCOUNTING RECORDS 現金收支登錄 新增 本月 上個月 前天 昨天 今天 2025/10/01 2025/10/05 關係人編…" at bounding box center [452, 128] width 761 height 210
click at [824, 38] on button "新增" at bounding box center [813, 40] width 23 height 13
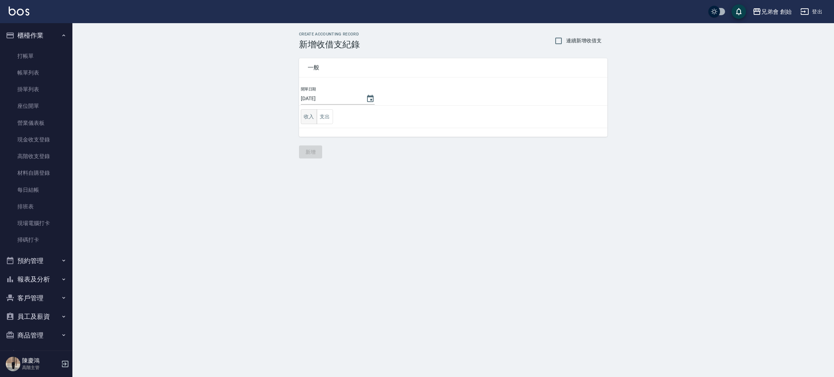
click at [312, 118] on button "收入" at bounding box center [309, 116] width 16 height 15
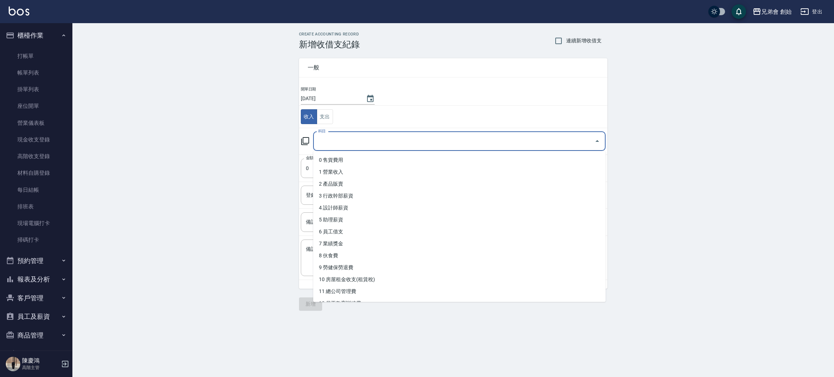
click at [355, 138] on input "科目" at bounding box center [453, 141] width 275 height 13
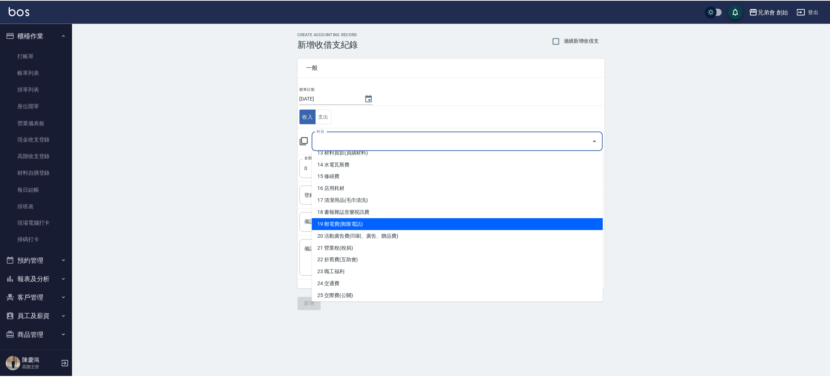
scroll to position [272, 0]
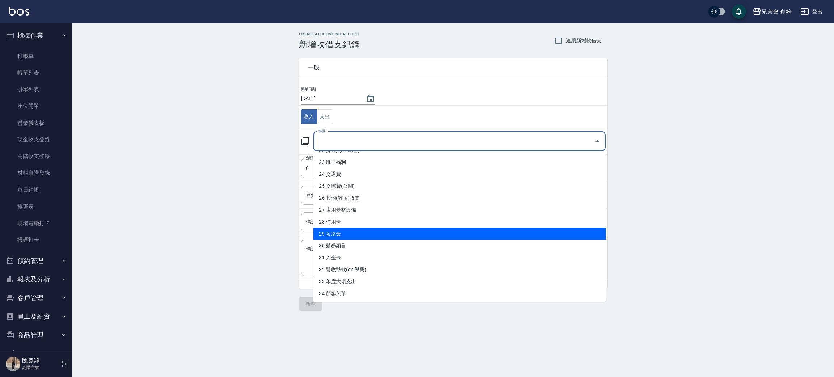
click at [394, 229] on li "29 短溢金" at bounding box center [459, 234] width 292 height 12
type input "29 短溢金"
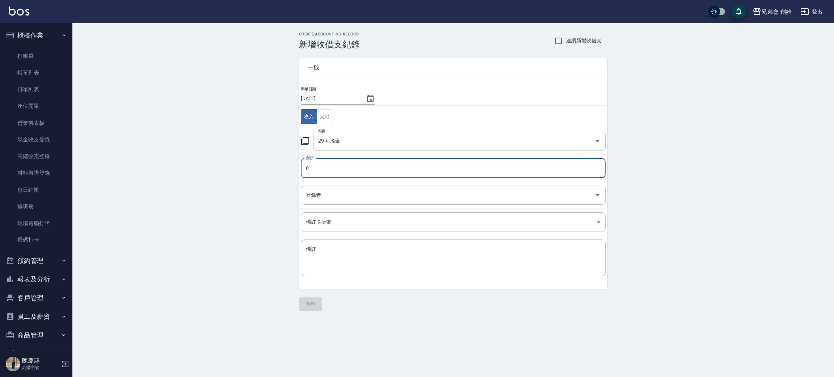
click at [338, 166] on input "0" at bounding box center [453, 169] width 305 height 20
type input "0300"
click at [402, 198] on input "登錄者" at bounding box center [447, 195] width 287 height 13
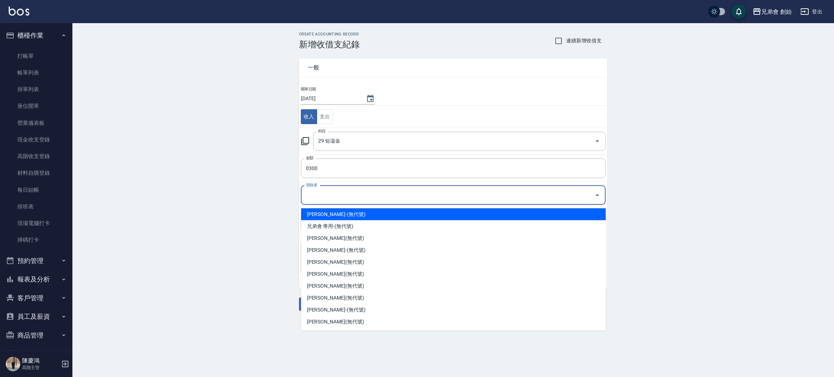
click at [361, 214] on li "林晉竹-(無代號)" at bounding box center [453, 214] width 305 height 12
type input "林晉竹-(無代號)"
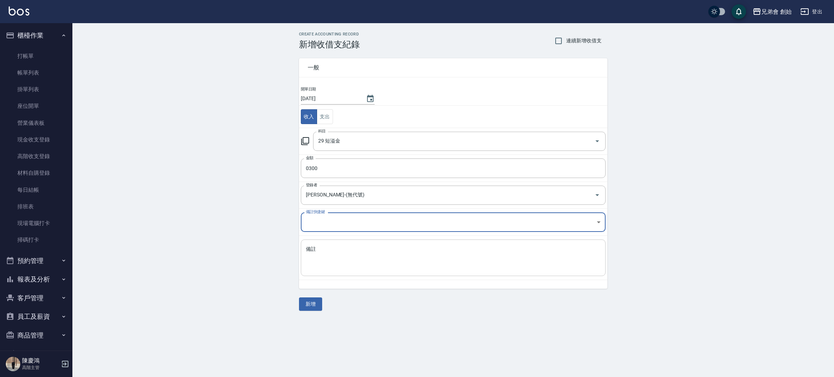
click at [329, 269] on textarea "備註" at bounding box center [453, 258] width 295 height 25
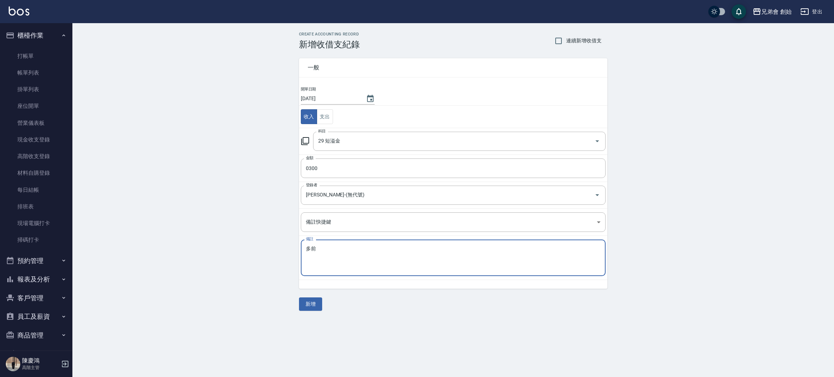
type textarea "多前"
click at [313, 291] on div "一般 開單日期 2025/10/05 收入 支出 科目 29 短溢金 科目 金額 0300 金額 登錄者 林晉竹-(無代號) 登錄者 備註快捷鍵 ​ 備註快捷…" at bounding box center [453, 180] width 308 height 261
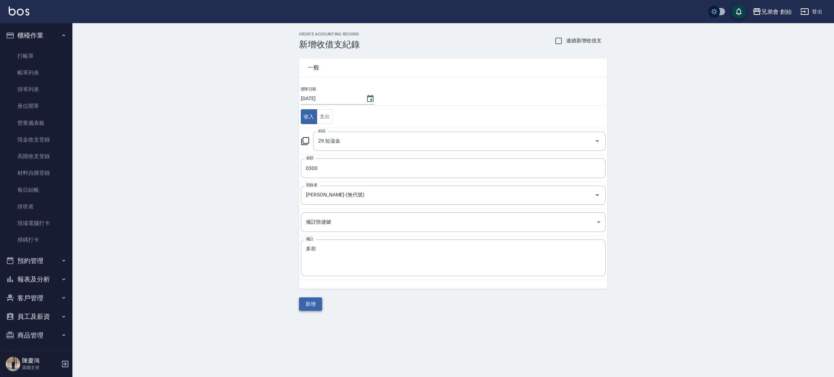
click at [313, 300] on div "一般 開單日期 2025/10/05 收入 支出 科目 29 短溢金 科目 金額 0300 金額 登錄者 林晉竹-(無代號) 登錄者 備註快捷鍵 ​ 備註快捷…" at bounding box center [453, 180] width 308 height 261
click at [315, 304] on button "新增" at bounding box center [310, 303] width 23 height 13
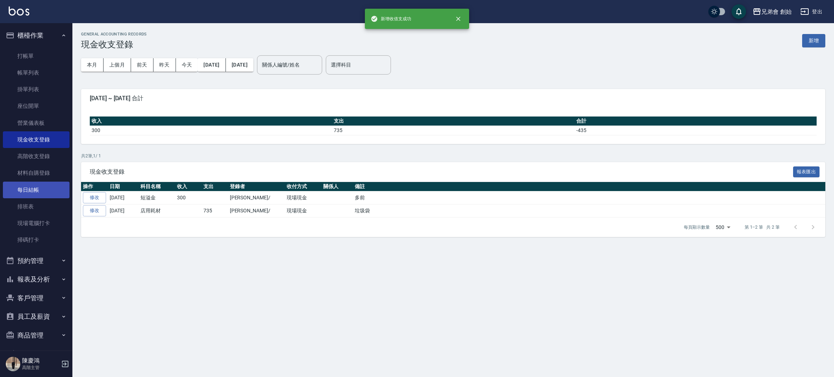
click at [37, 184] on link "每日結帳" at bounding box center [36, 190] width 67 height 17
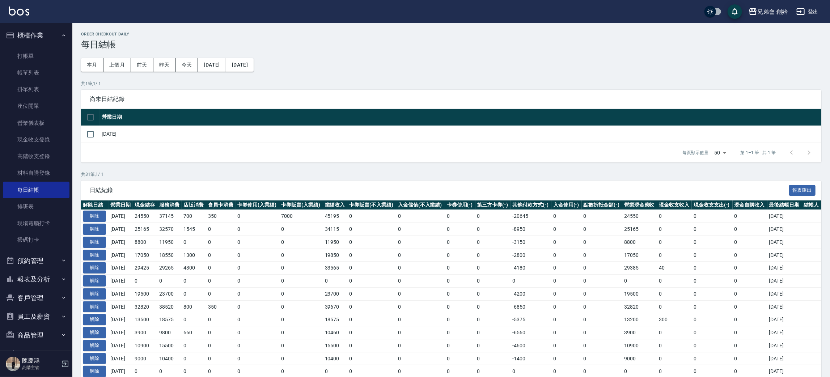
click at [107, 130] on td "[DATE]" at bounding box center [461, 134] width 722 height 17
click at [88, 134] on input "checkbox" at bounding box center [90, 134] width 15 height 15
checkbox input "true"
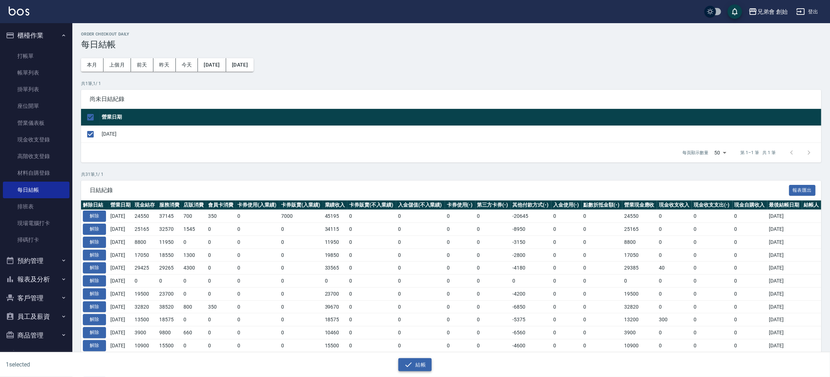
click at [411, 362] on icon "button" at bounding box center [408, 364] width 9 height 9
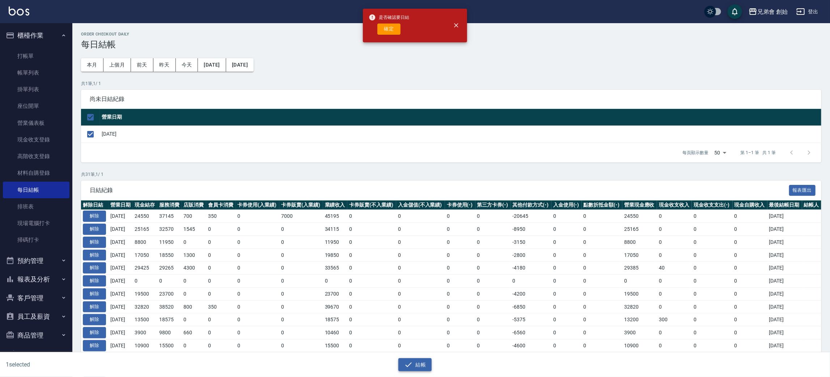
click at [398, 358] on button "結帳" at bounding box center [415, 364] width 34 height 13
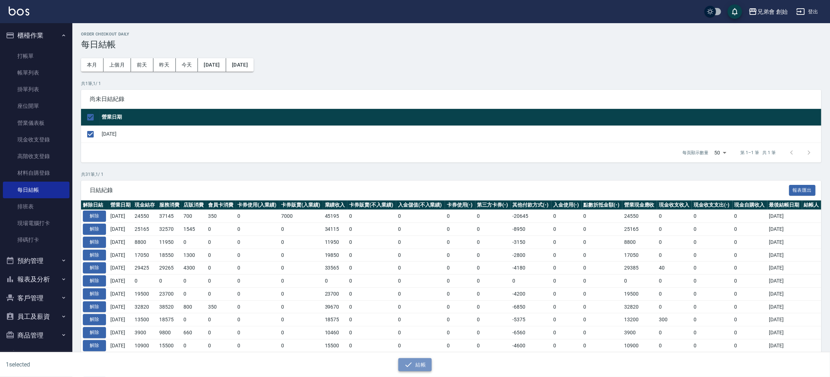
drag, startPoint x: 424, startPoint y: 369, endPoint x: 422, endPoint y: 364, distance: 5.2
click at [423, 368] on button "結帳" at bounding box center [415, 364] width 34 height 13
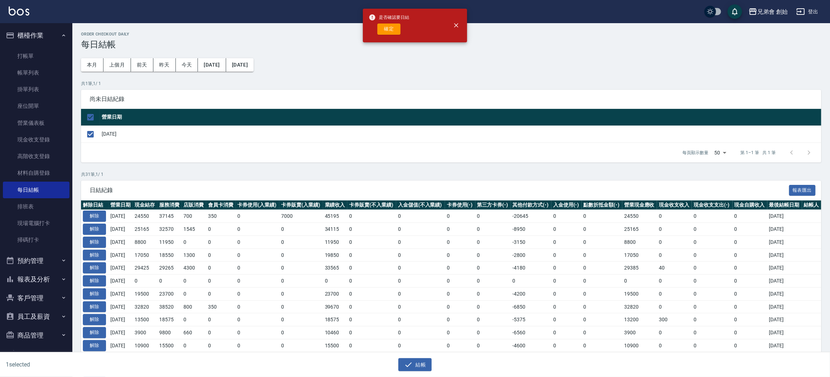
click at [381, 38] on div "是否確認要日結 確定" at bounding box center [389, 25] width 41 height 29
click at [393, 21] on span "是否確認要日結" at bounding box center [389, 17] width 41 height 7
click at [391, 31] on button "確定" at bounding box center [388, 29] width 23 height 11
checkbox input "false"
